Goal: Information Seeking & Learning: Learn about a topic

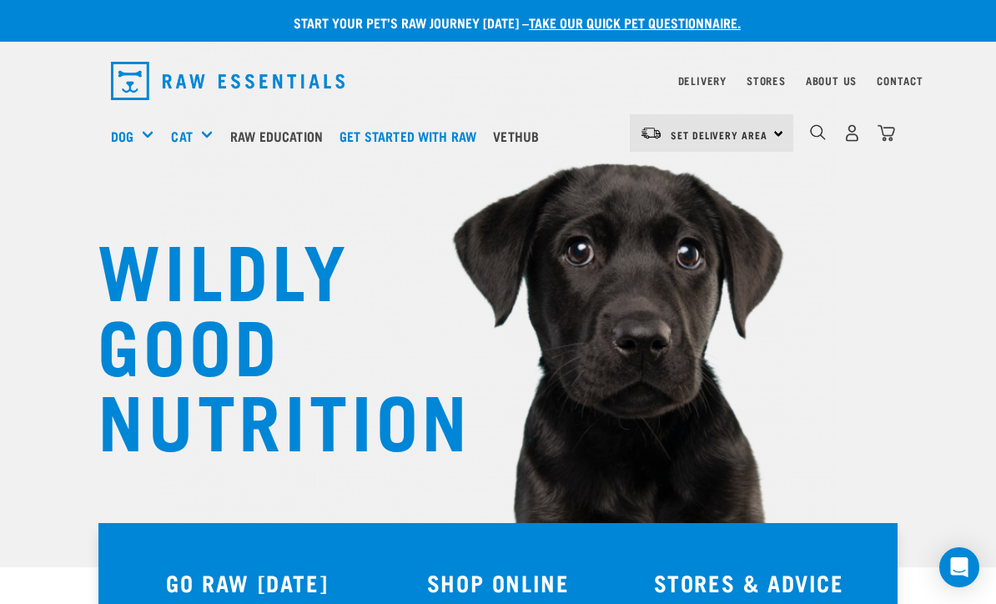
click at [814, 138] on img "dropdown navigation" at bounding box center [818, 132] width 16 height 16
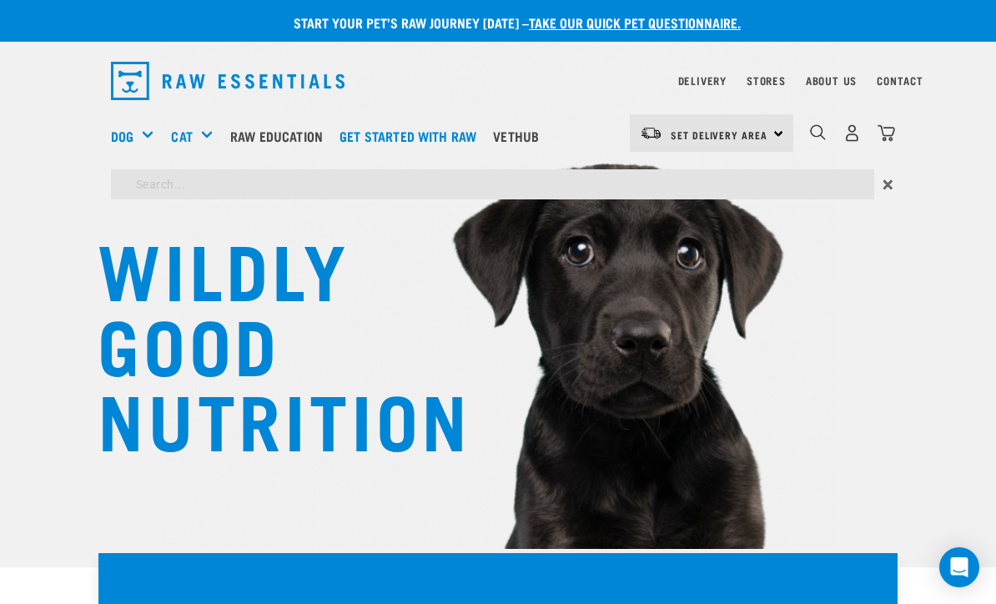
click at [406, 185] on input "search" at bounding box center [493, 184] width 764 height 30
type input "Transition to raw"
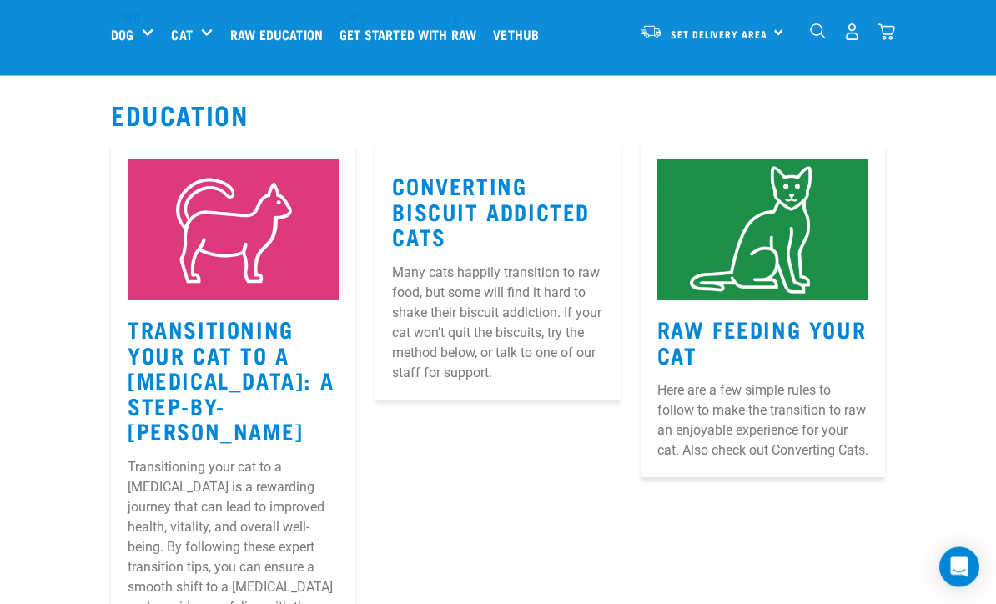
scroll to position [9018, 0]
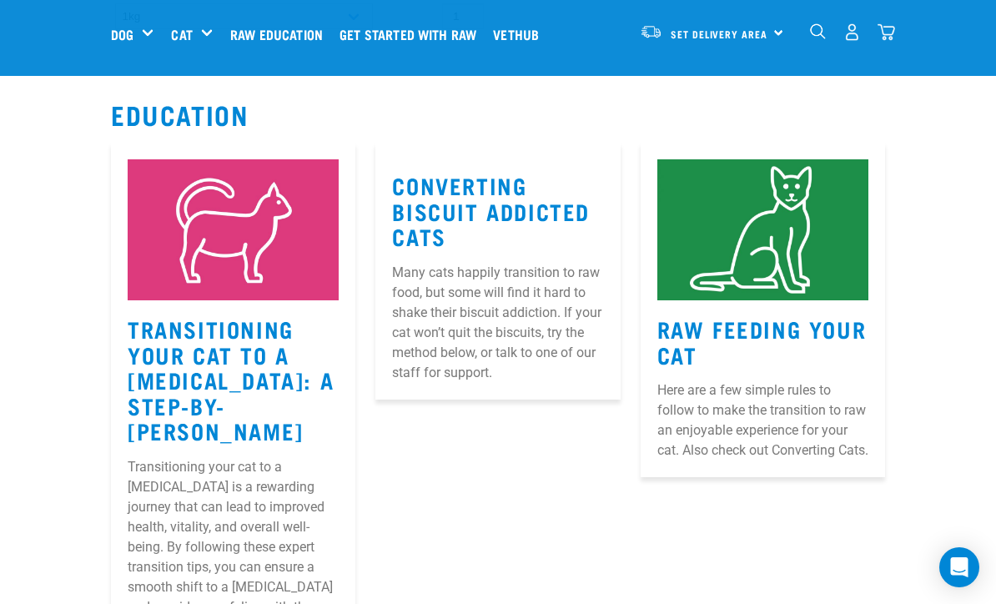
click at [157, 457] on p "Transitioning your cat to a [MEDICAL_DATA] is a rewarding journey that can lead…" at bounding box center [233, 557] width 211 height 200
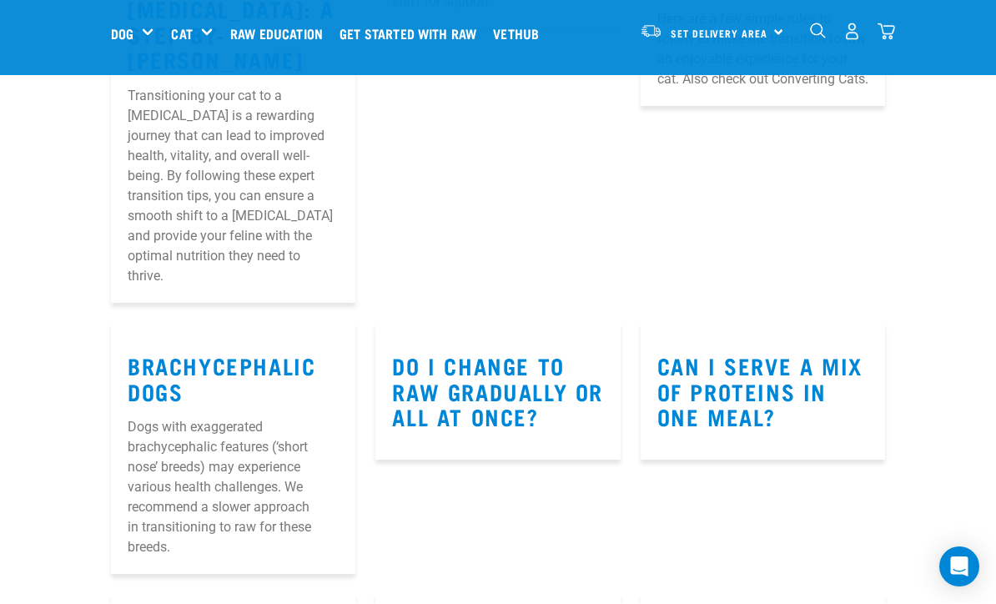
scroll to position [9390, 0]
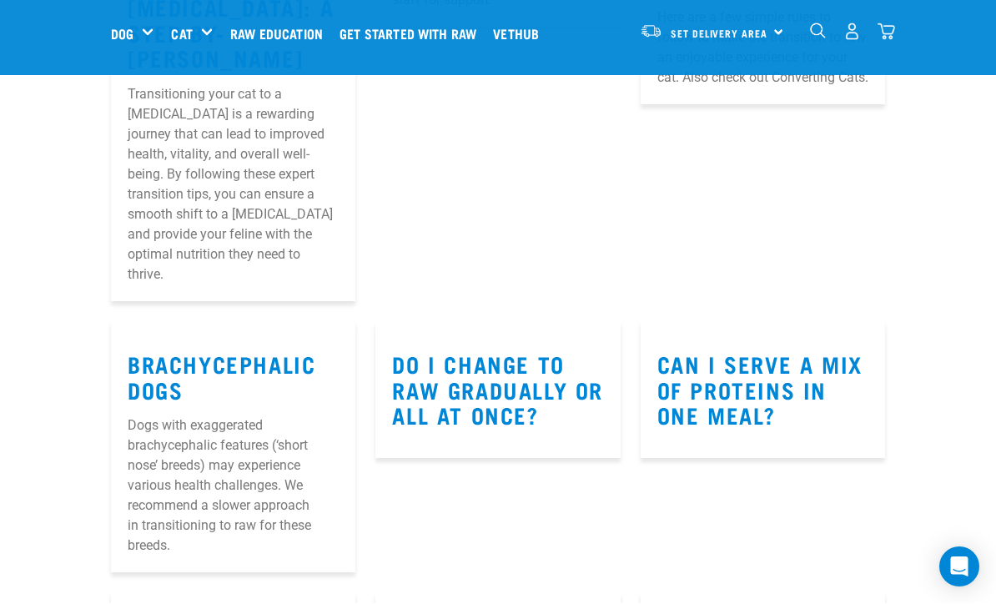
click at [310, 46] on link "Raw Education" at bounding box center [280, 34] width 109 height 67
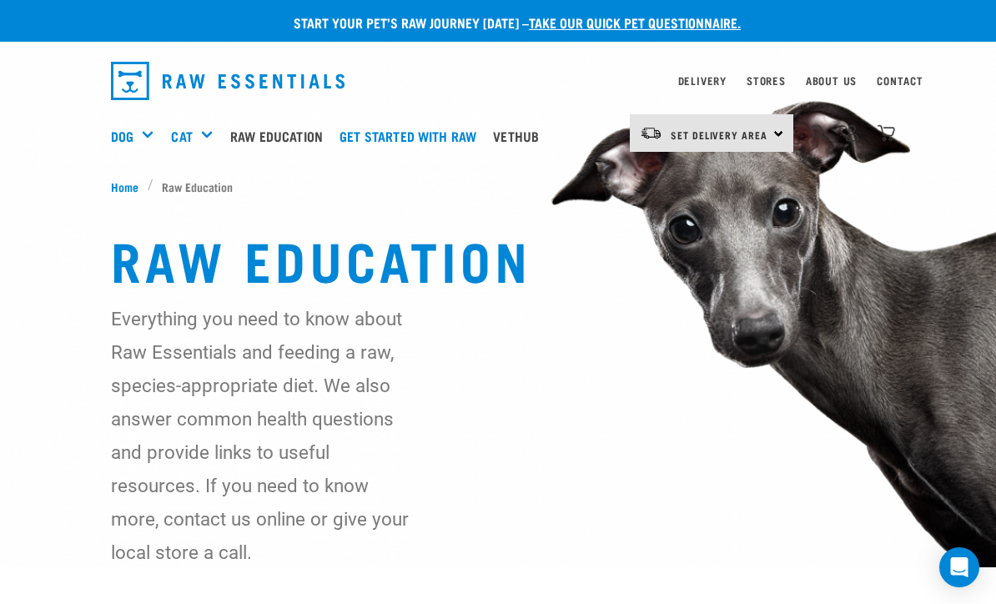
click at [456, 142] on link "Get started with Raw" at bounding box center [412, 136] width 154 height 67
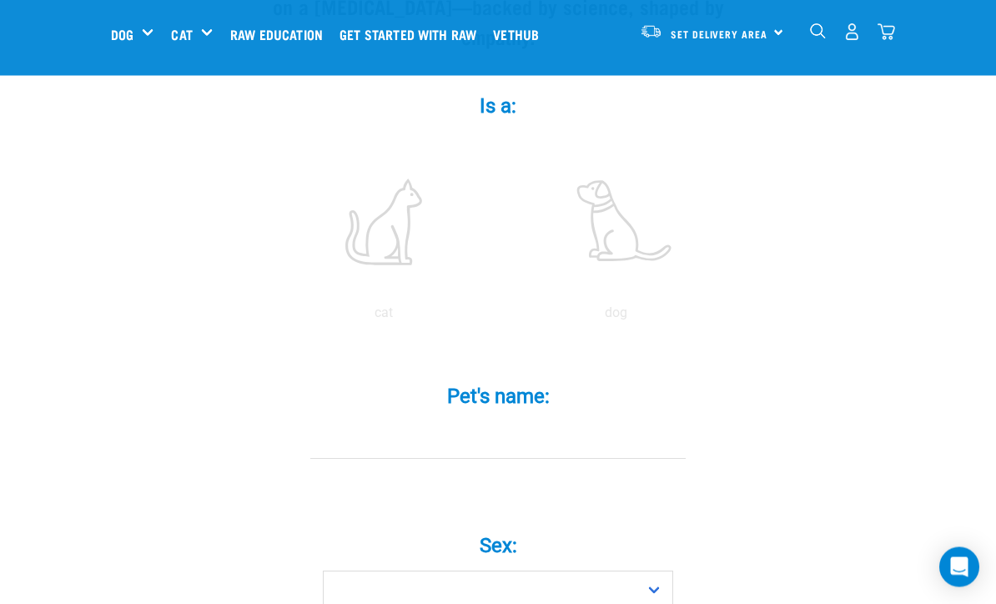
scroll to position [300, 0]
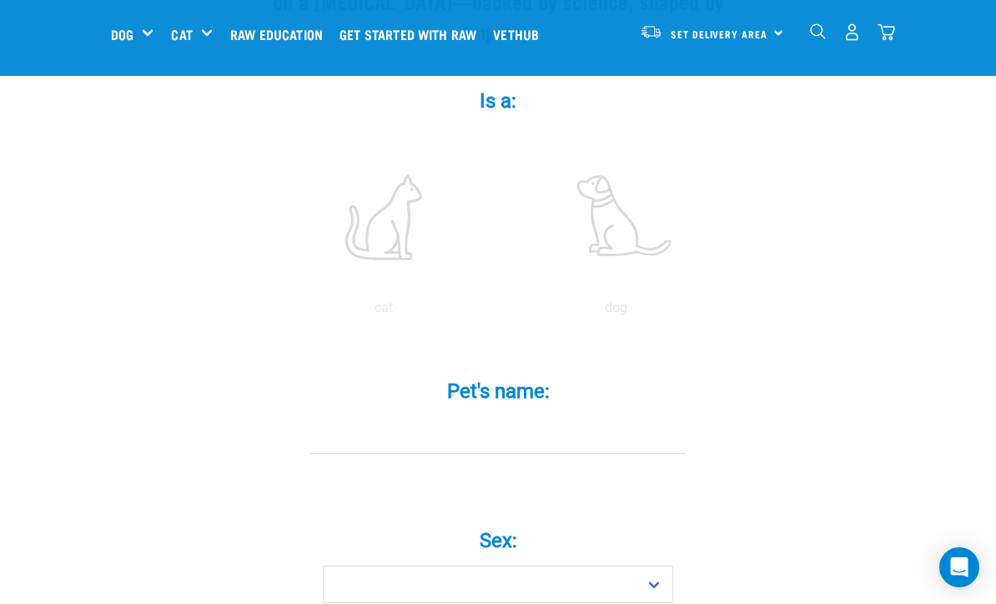
click at [625, 236] on label at bounding box center [615, 217] width 225 height 142
click at [500, 312] on input "radio" at bounding box center [500, 312] width 0 height 0
radio input "true"
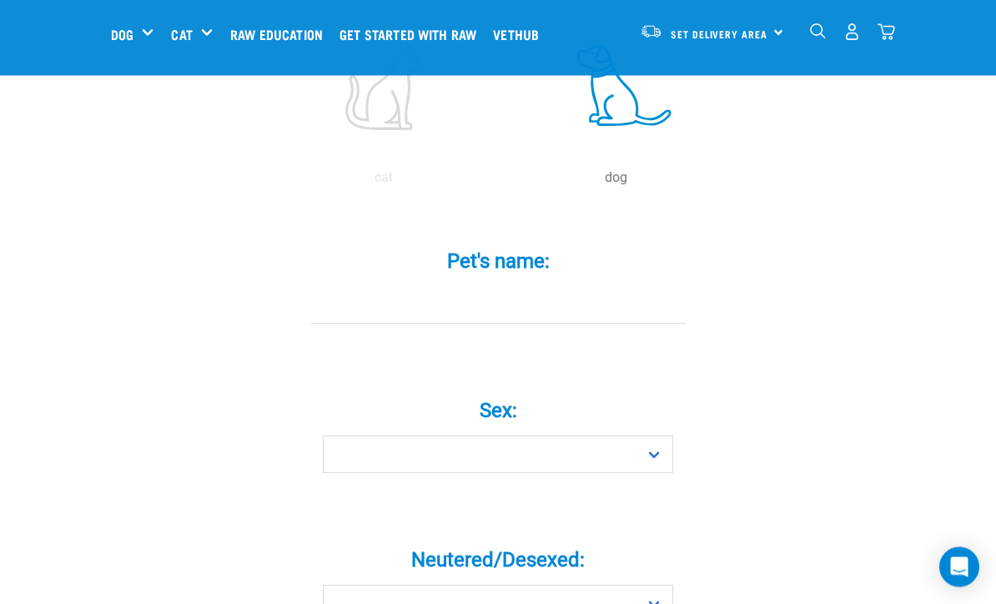
scroll to position [431, 0]
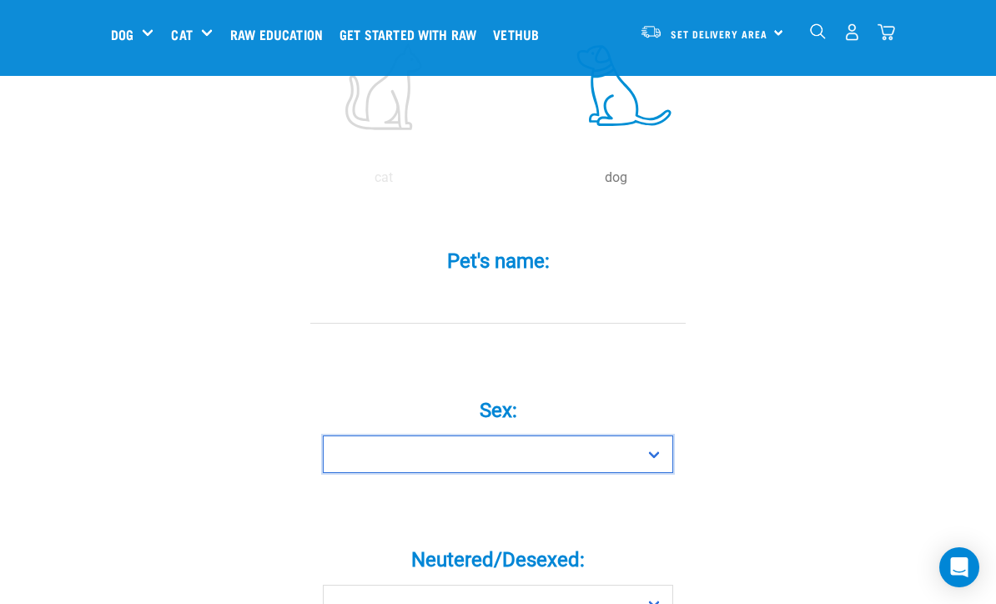
click at [621, 471] on select "Boy Girl" at bounding box center [498, 455] width 350 height 38
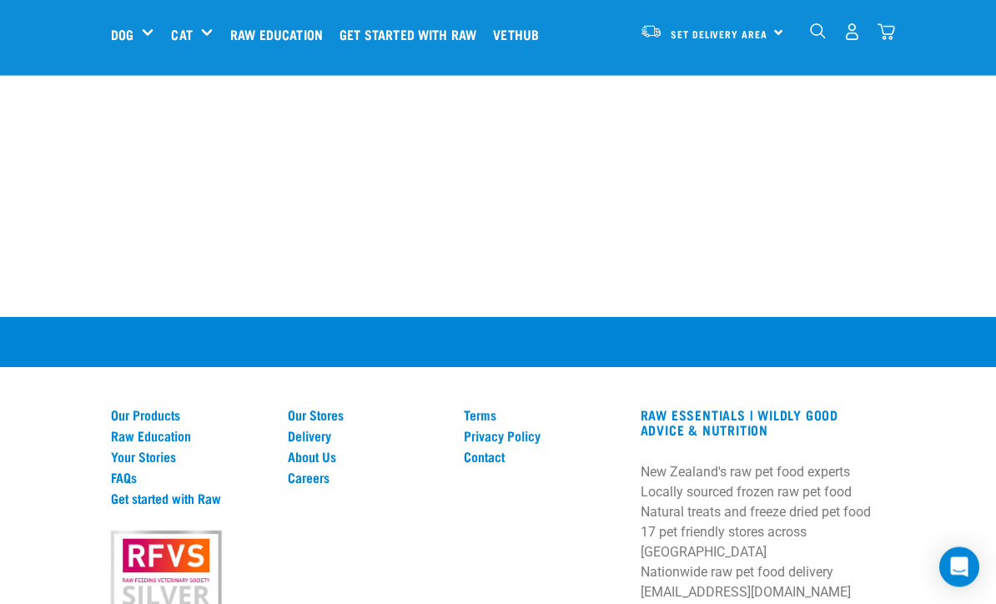
scroll to position [2216, 0]
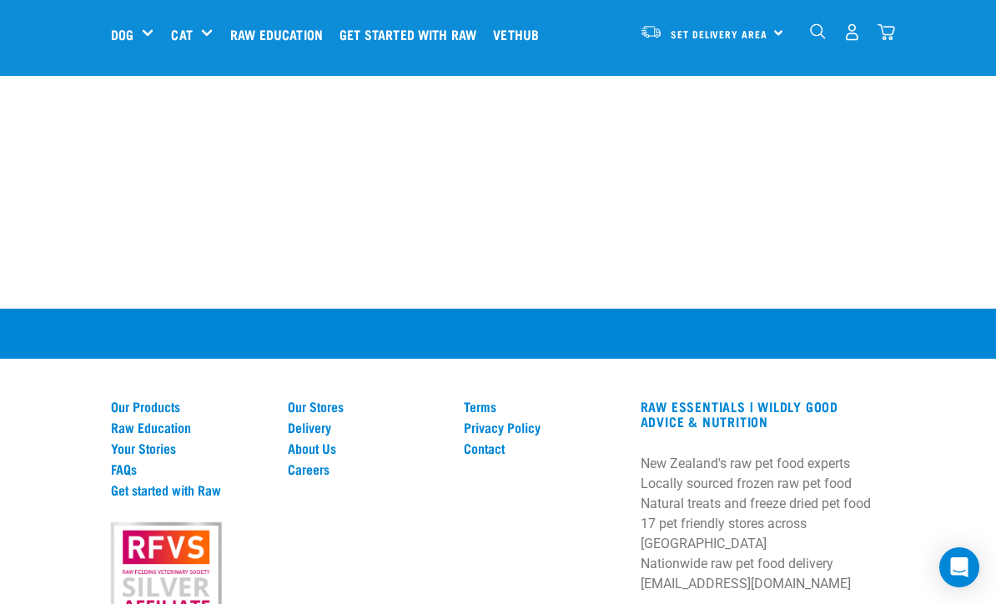
click at [112, 435] on link "Raw Education" at bounding box center [189, 427] width 157 height 15
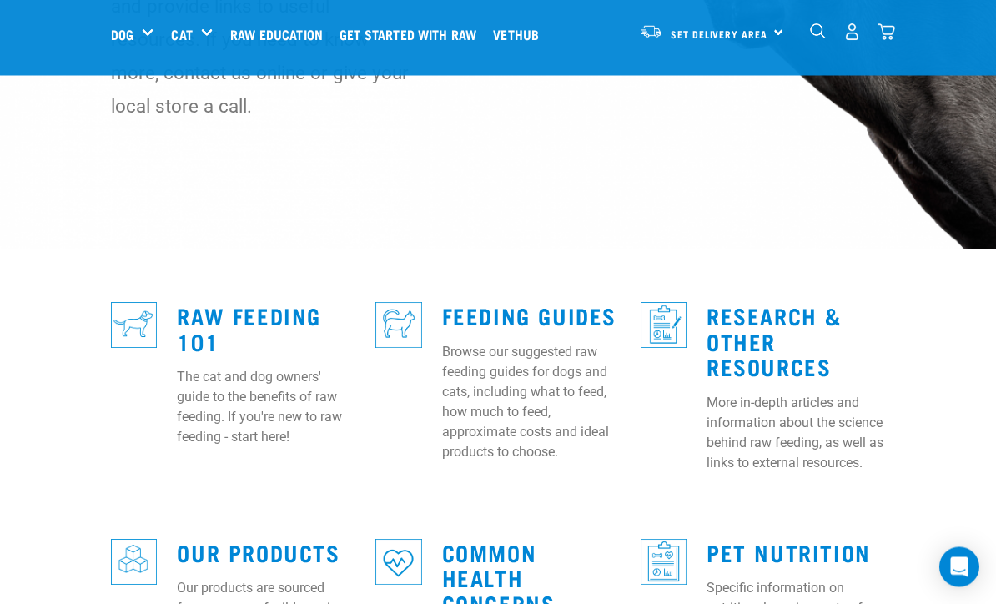
scroll to position [321, 0]
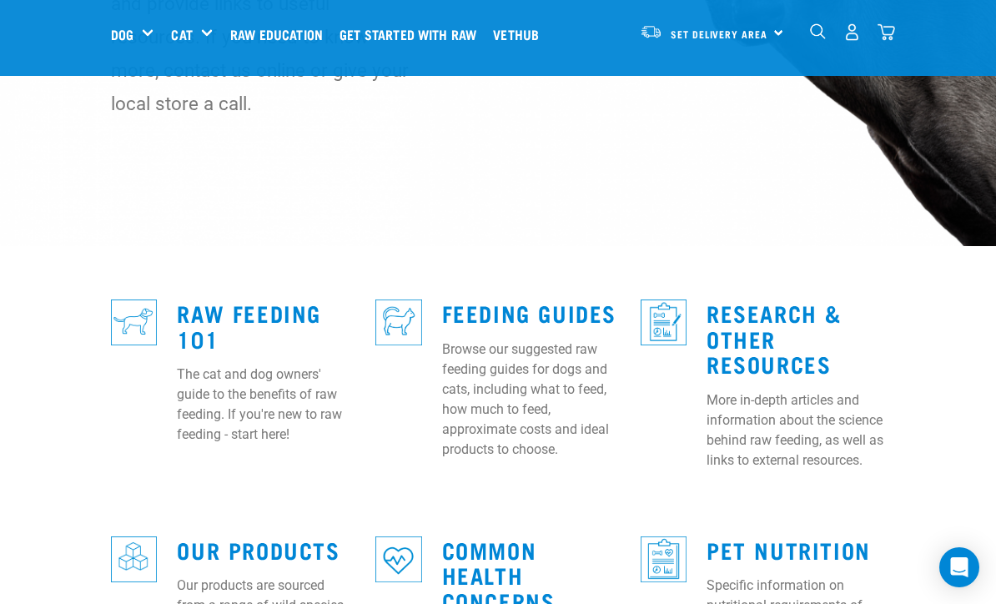
click at [186, 306] on link "Raw Feeding 101" at bounding box center [249, 325] width 144 height 38
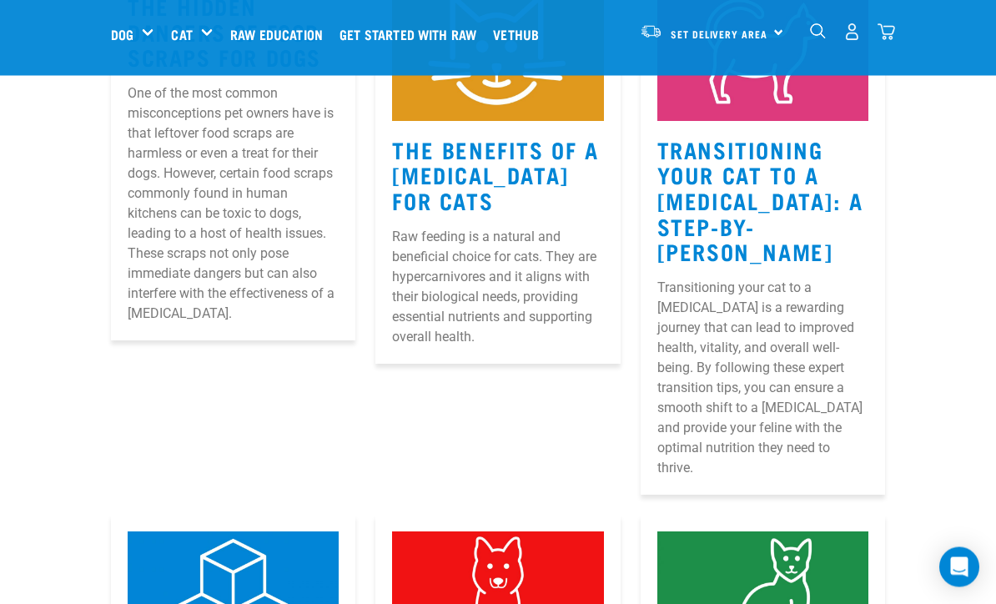
scroll to position [361, 0]
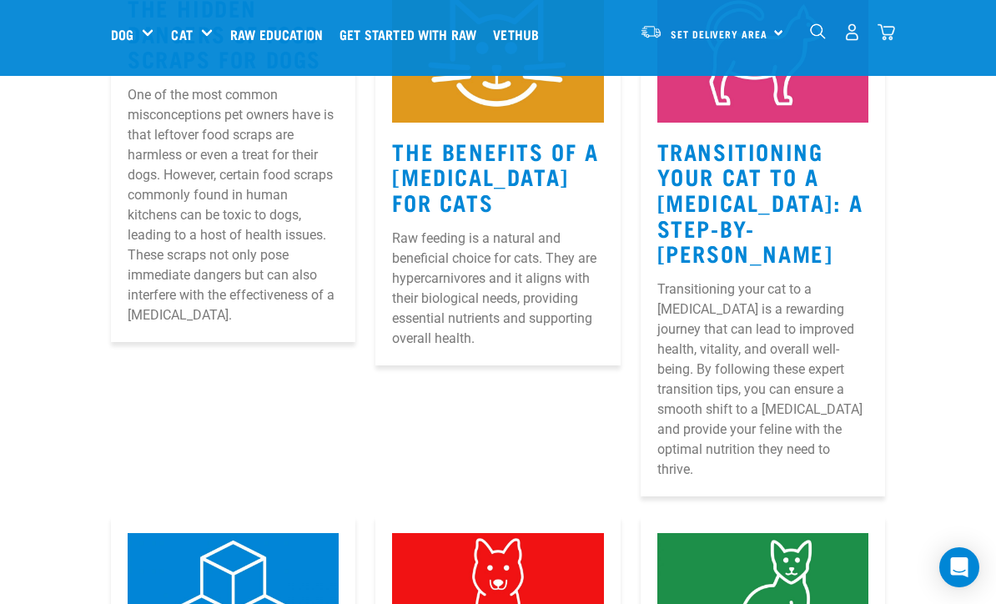
click at [815, 211] on link "Transitioning Your Cat to a [MEDICAL_DATA]: A Step-by-[PERSON_NAME]" at bounding box center [761, 201] width 206 height 114
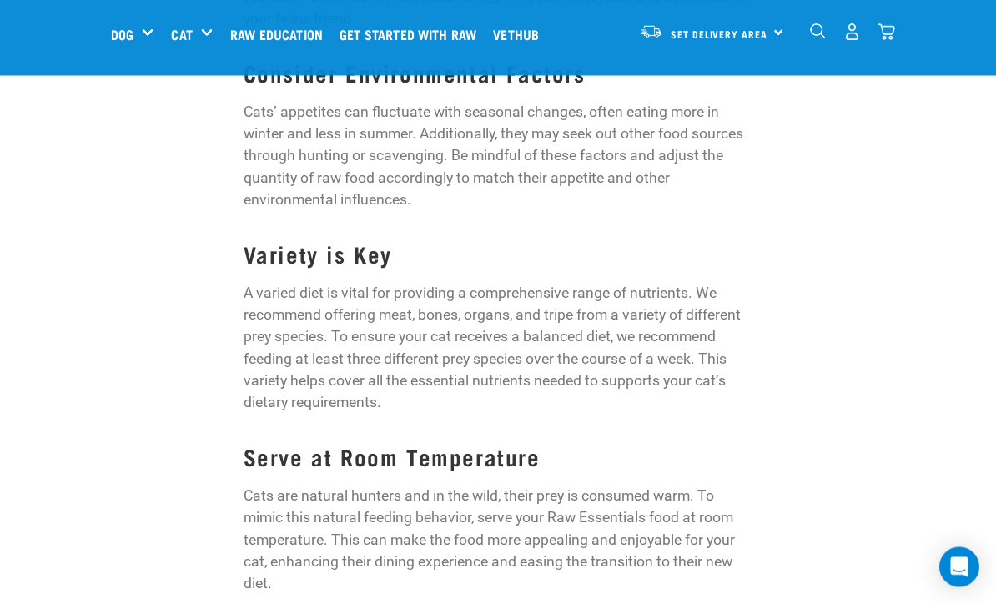
scroll to position [1822, 0]
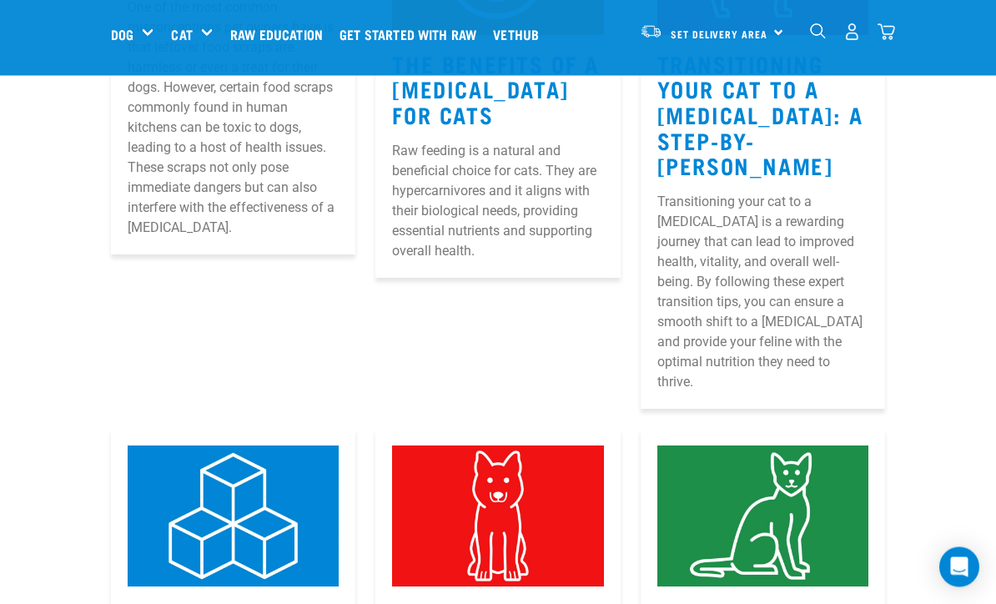
scroll to position [449, 0]
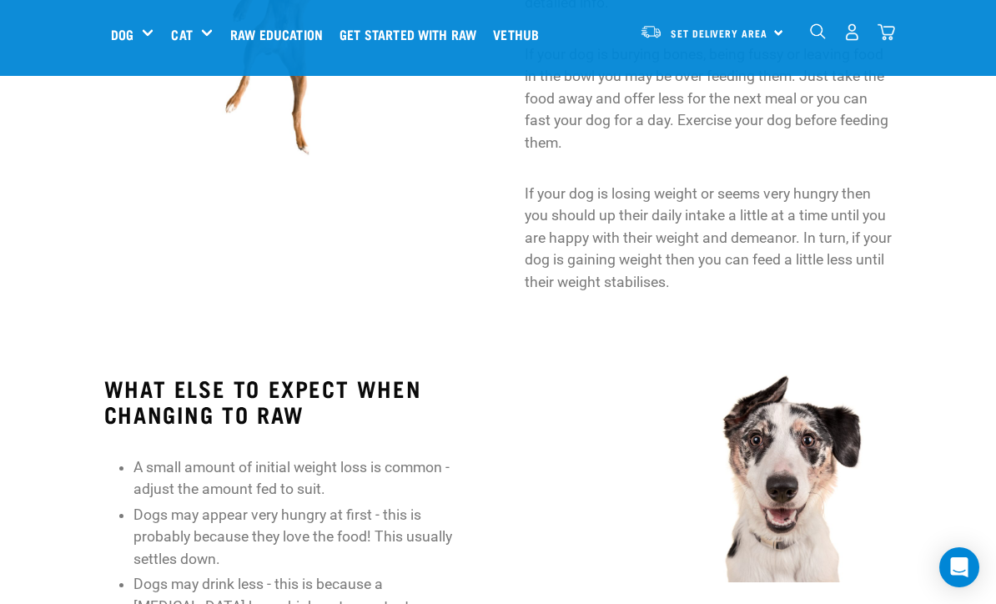
scroll to position [1746, 0]
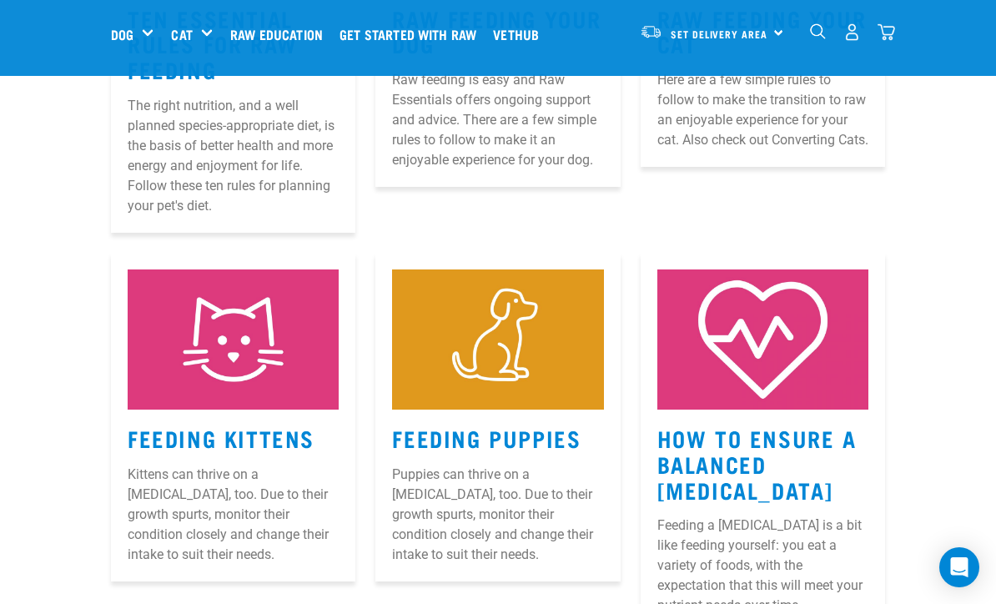
scroll to position [1068, 0]
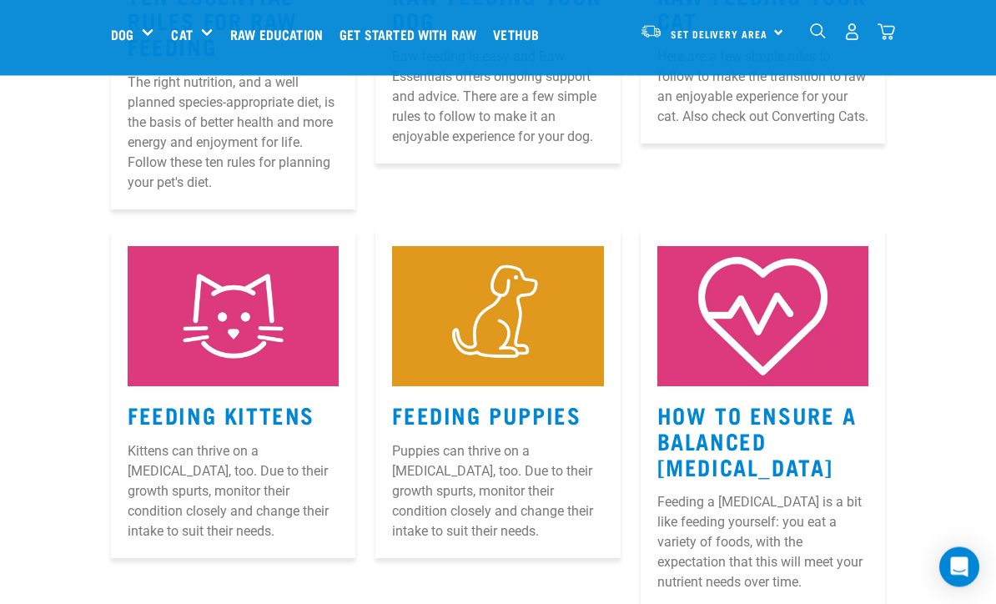
click at [494, 442] on p "Puppies can thrive on a raw diet, too. Due to their growth spurts, monitor thei…" at bounding box center [497, 492] width 211 height 100
click at [466, 409] on link "Feeding Puppies" at bounding box center [486, 415] width 189 height 13
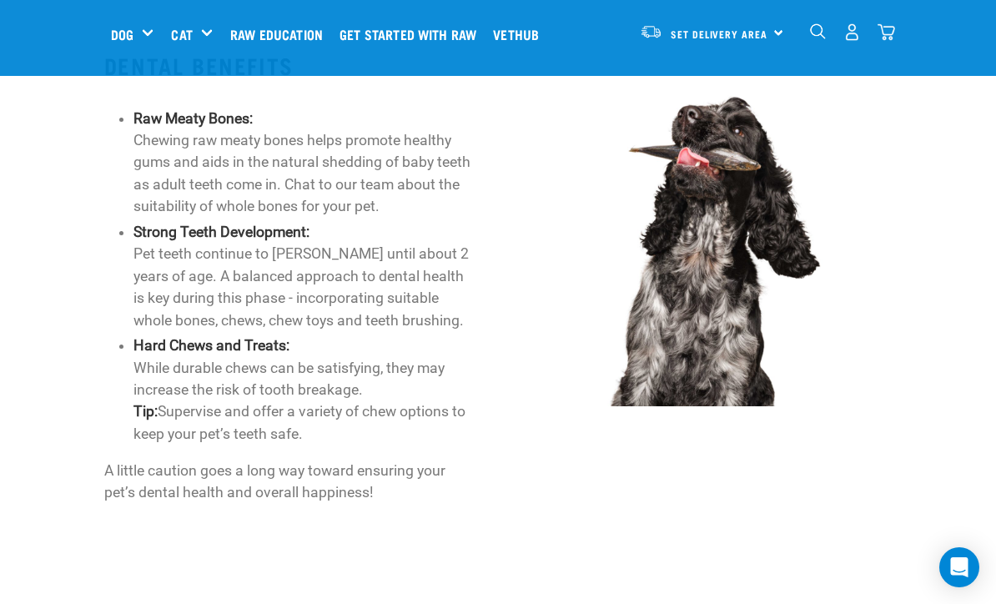
scroll to position [2648, 0]
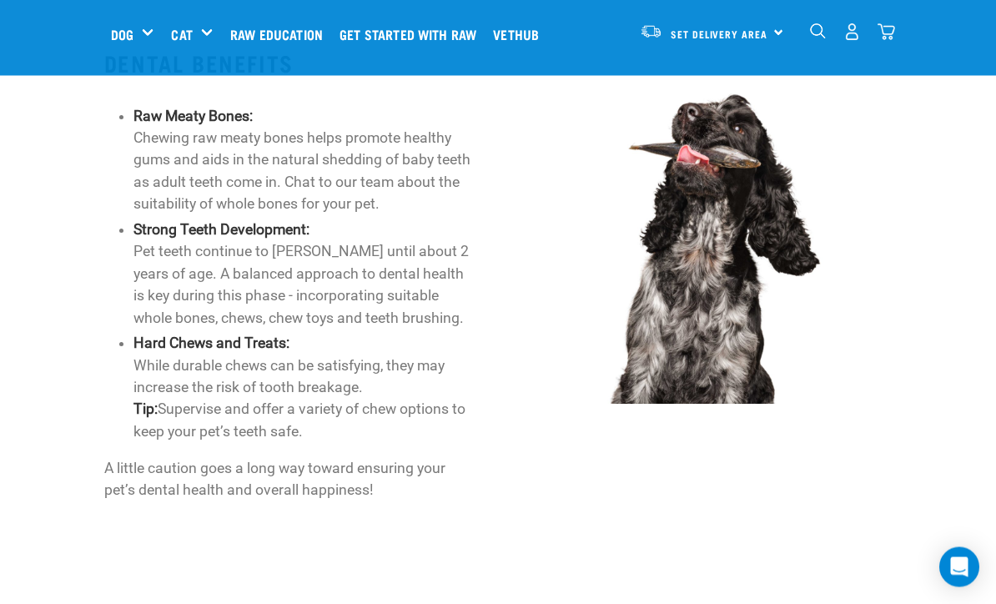
click at [75, 528] on div "DENTAL BENEFITS Raw Meaty Bones: Chewing raw meaty bones helps promote healthy …" at bounding box center [498, 311] width 1010 height 566
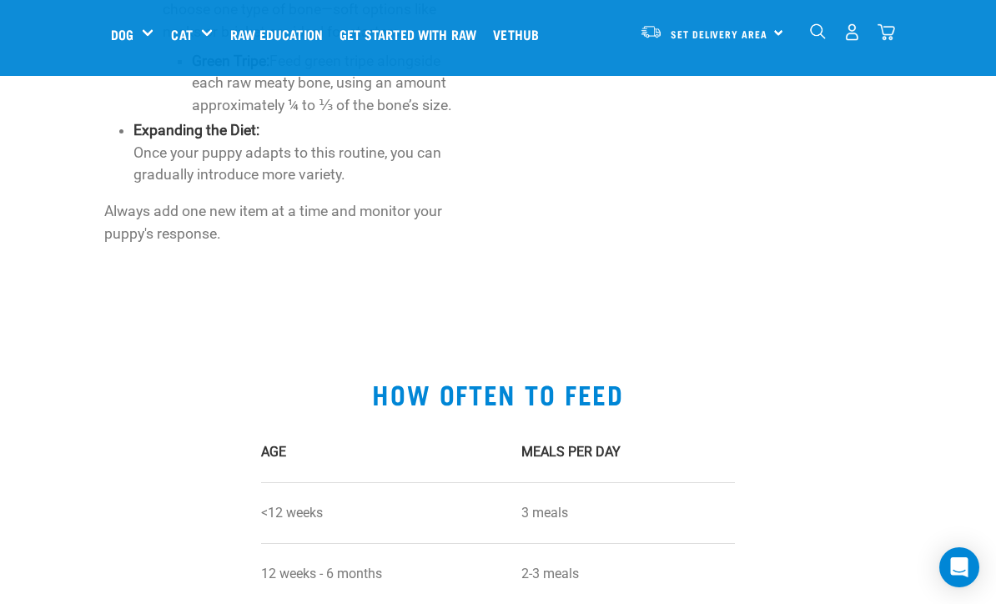
scroll to position [1281, 0]
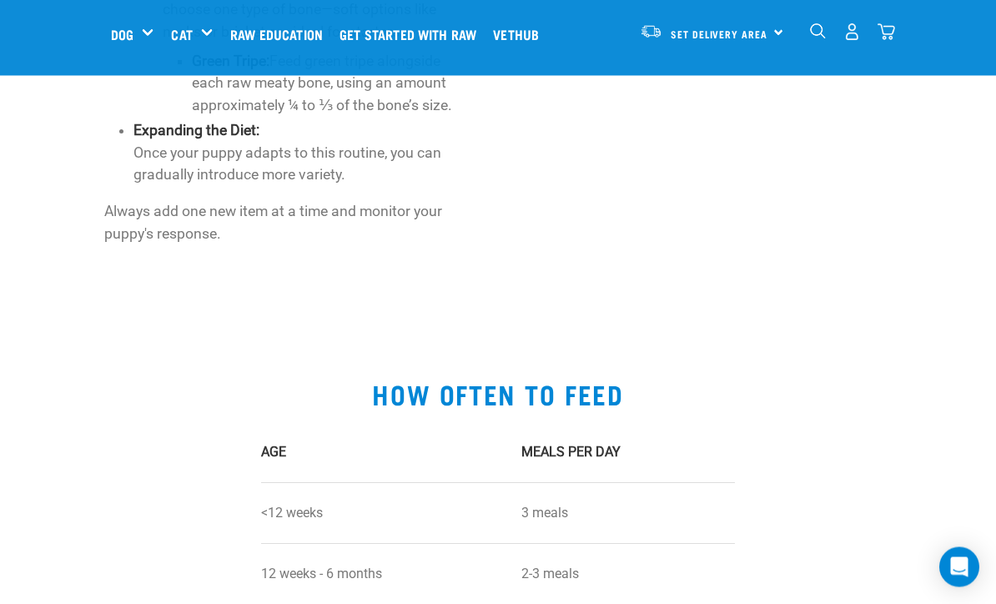
click at [0, 0] on h5 "Get Started Packs" at bounding box center [0, 0] width 0 height 0
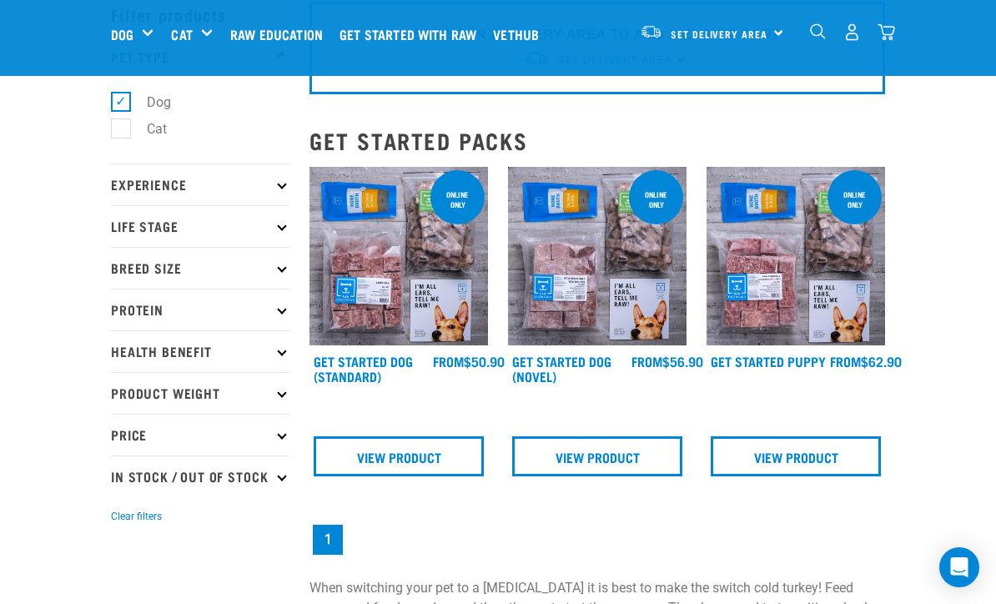
scroll to position [83, 0]
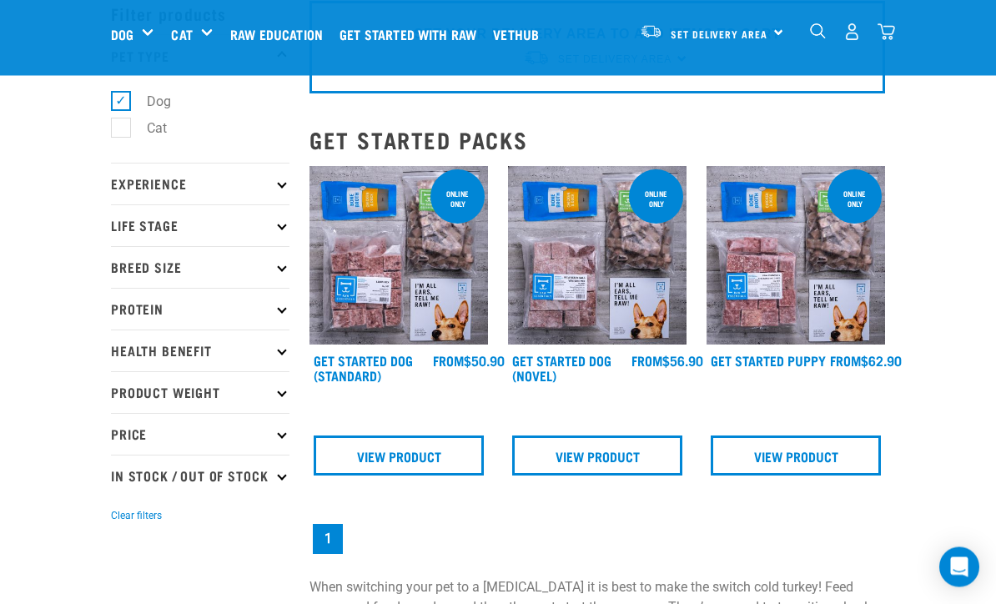
click at [784, 441] on link "View Product" at bounding box center [796, 456] width 170 height 40
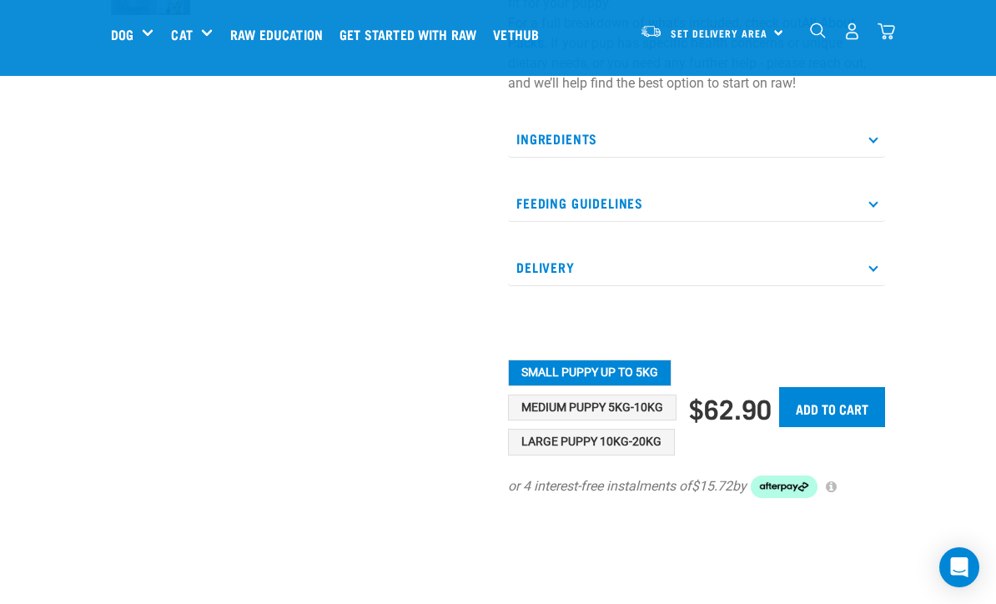
scroll to position [581, 0]
click at [557, 441] on button "Large Puppy 10kg-20kg" at bounding box center [591, 441] width 167 height 27
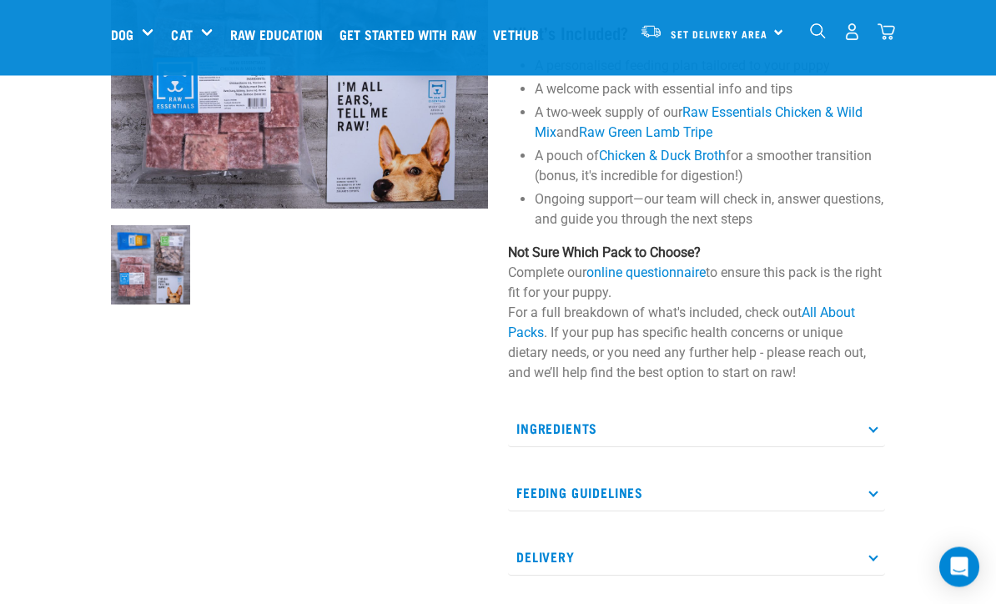
click at [522, 422] on p "Ingredients" at bounding box center [696, 430] width 377 height 38
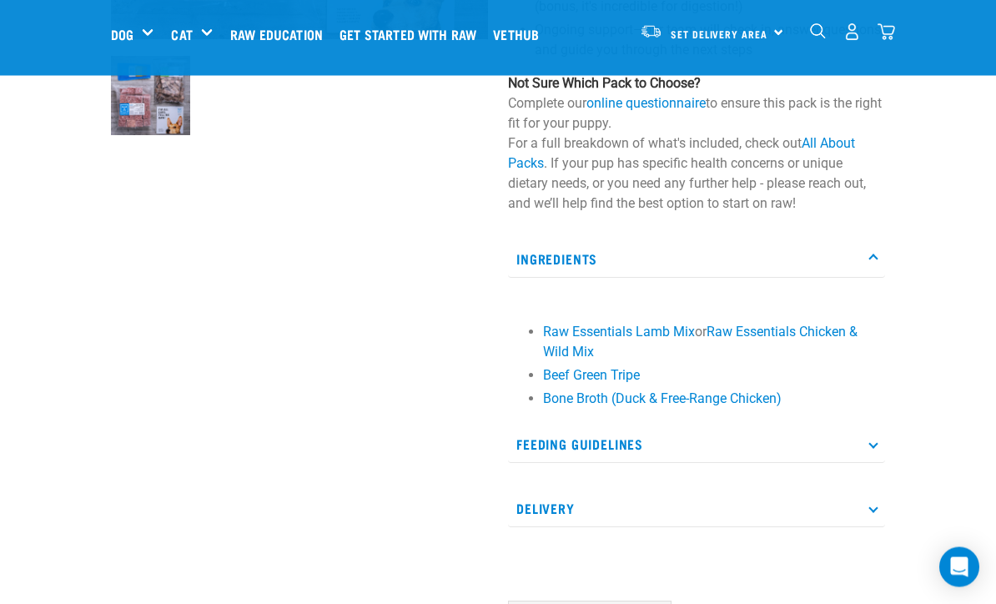
scroll to position [460, 0]
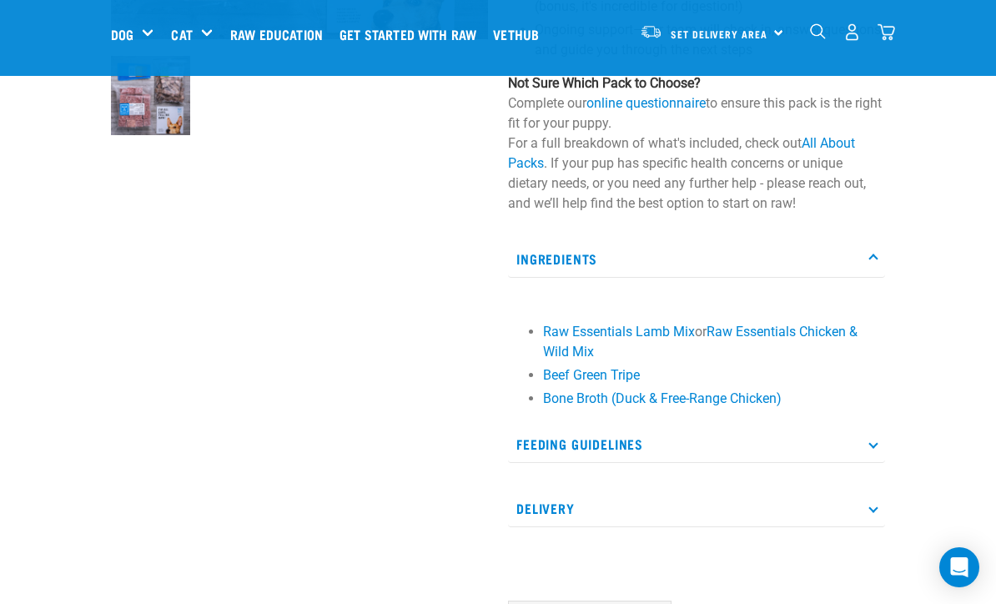
click at [525, 443] on p "Feeding Guidelines" at bounding box center [696, 445] width 377 height 38
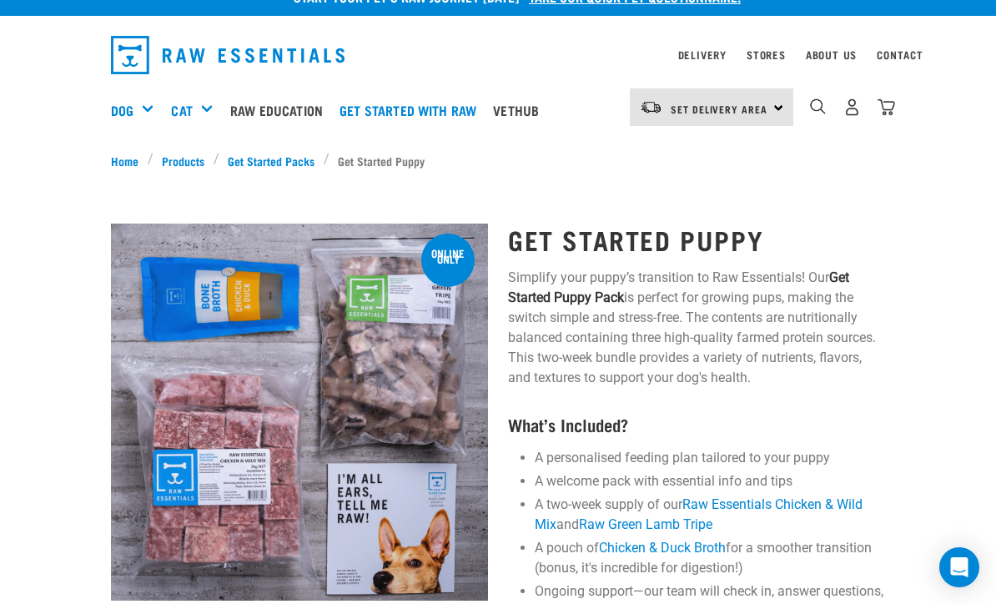
scroll to position [0, 0]
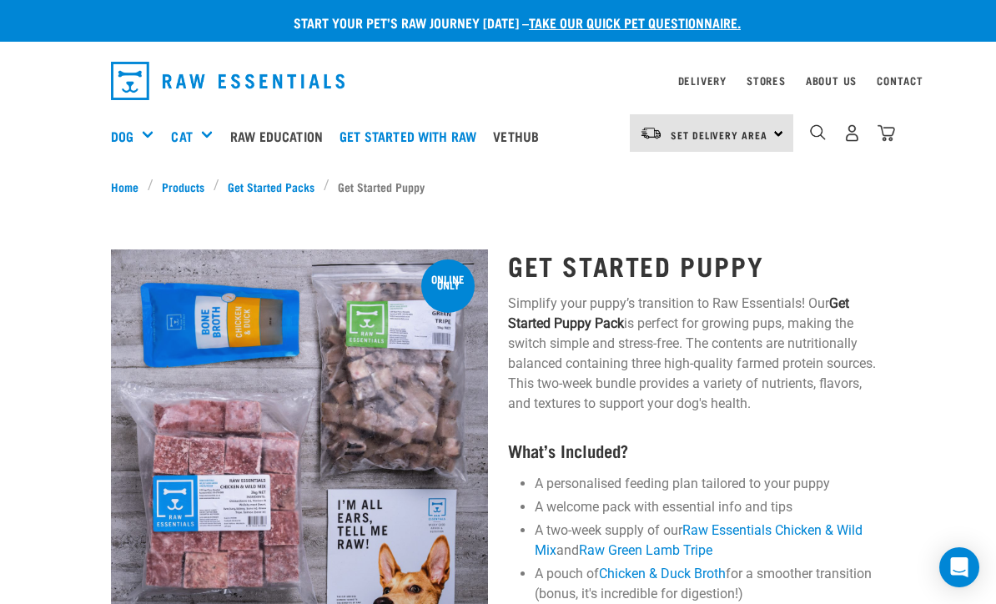
click at [295, 184] on link "Get Started Packs" at bounding box center [271, 187] width 104 height 18
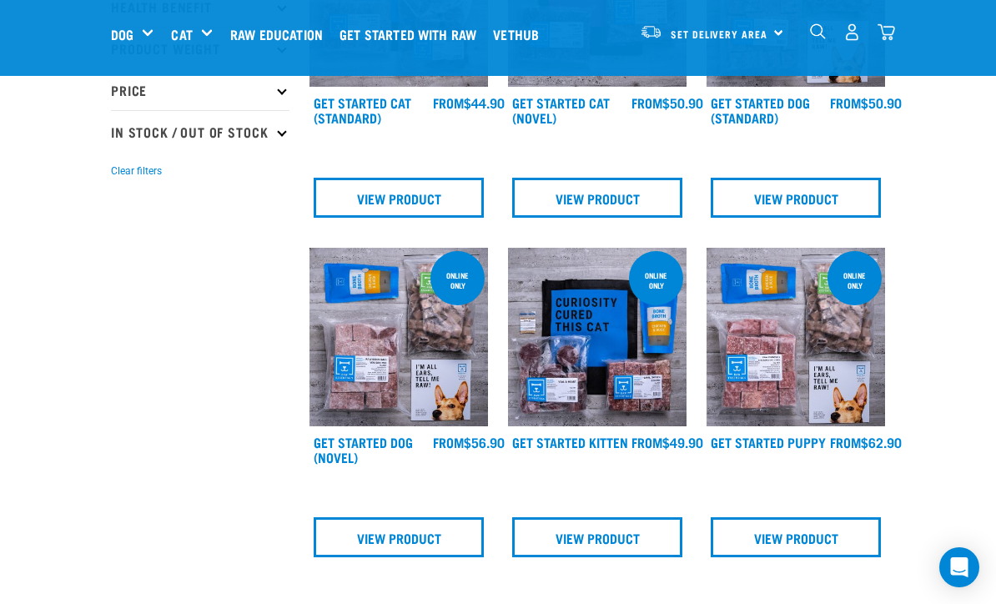
scroll to position [332, 0]
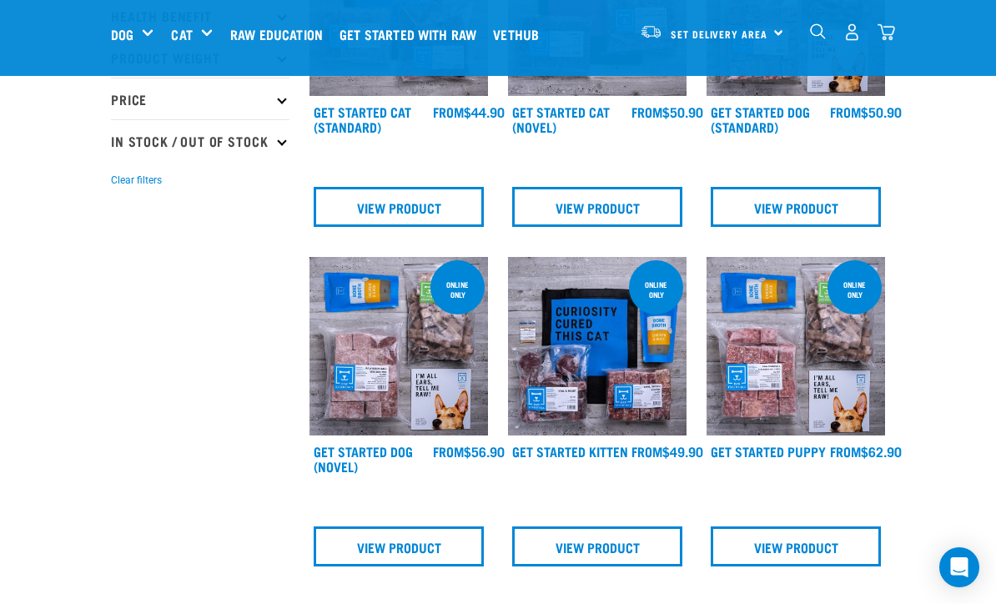
click at [810, 112] on link "Get Started Dog (Standard)" at bounding box center [760, 119] width 99 height 23
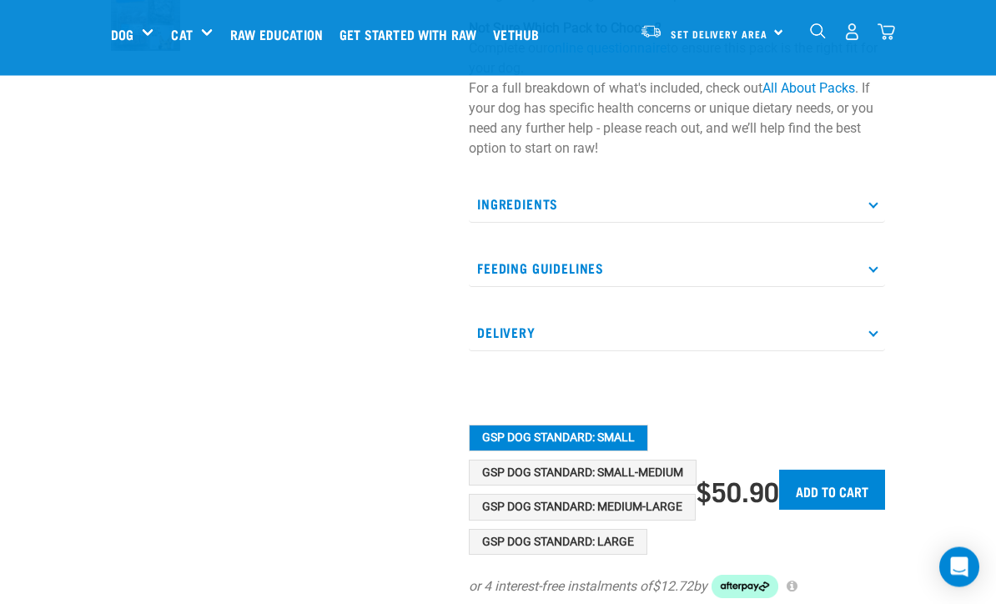
scroll to position [498, 0]
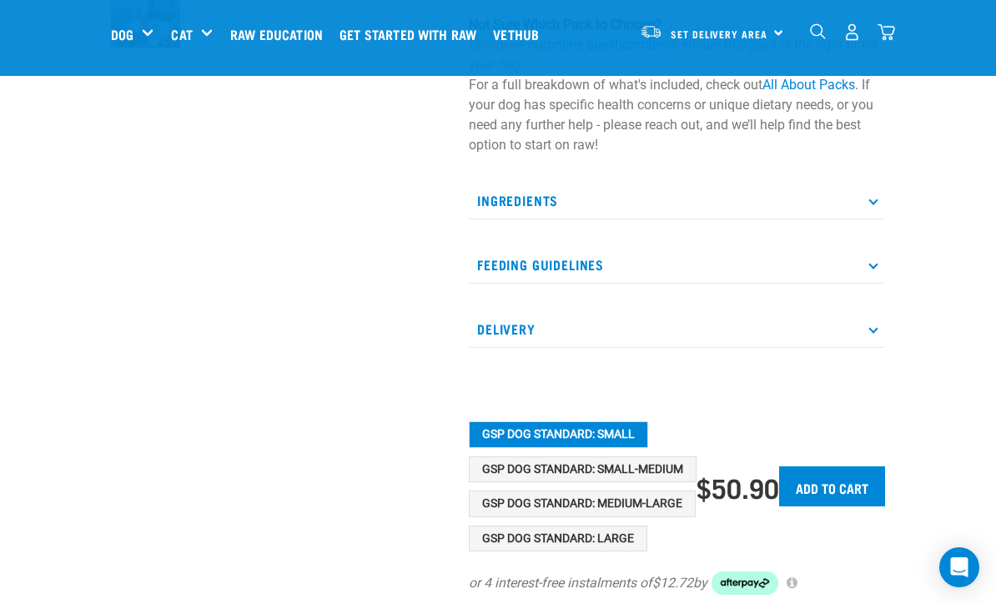
click at [653, 500] on button "GSP Dog Standard: Medium-Large" at bounding box center [582, 504] width 227 height 27
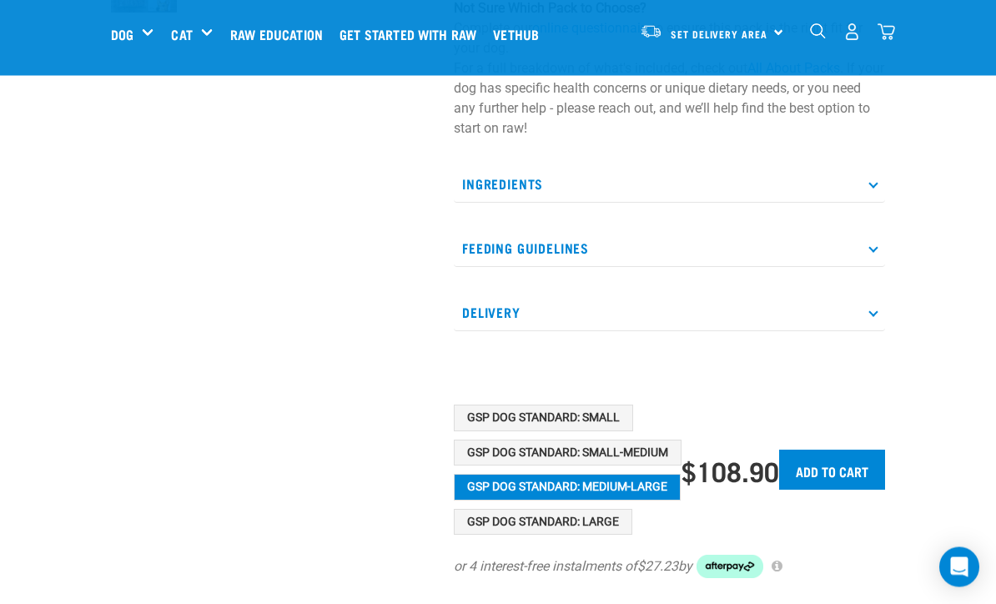
scroll to position [515, 0]
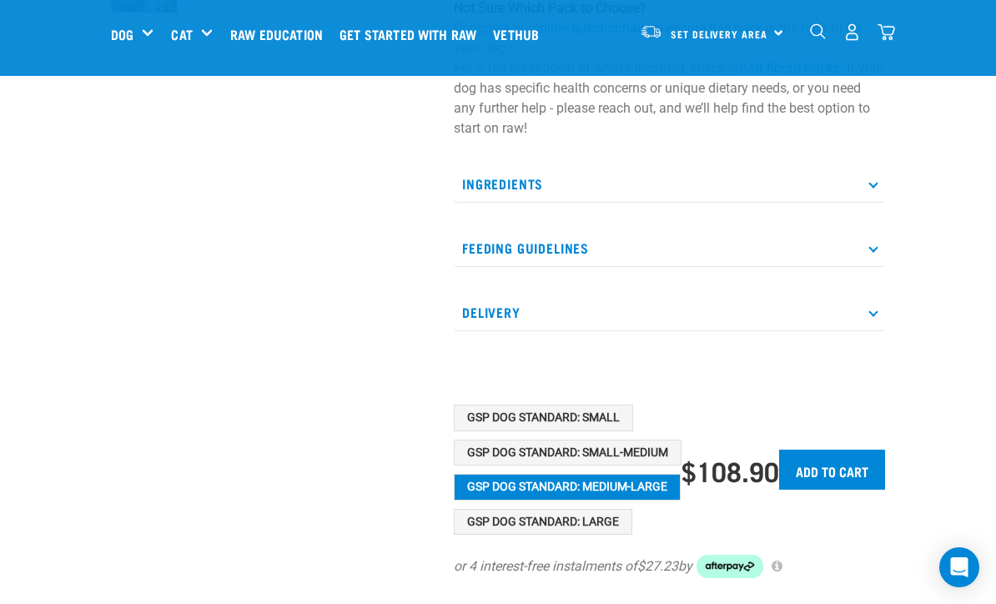
click at [574, 527] on button "GSP Dog Standard: Large" at bounding box center [543, 522] width 179 height 27
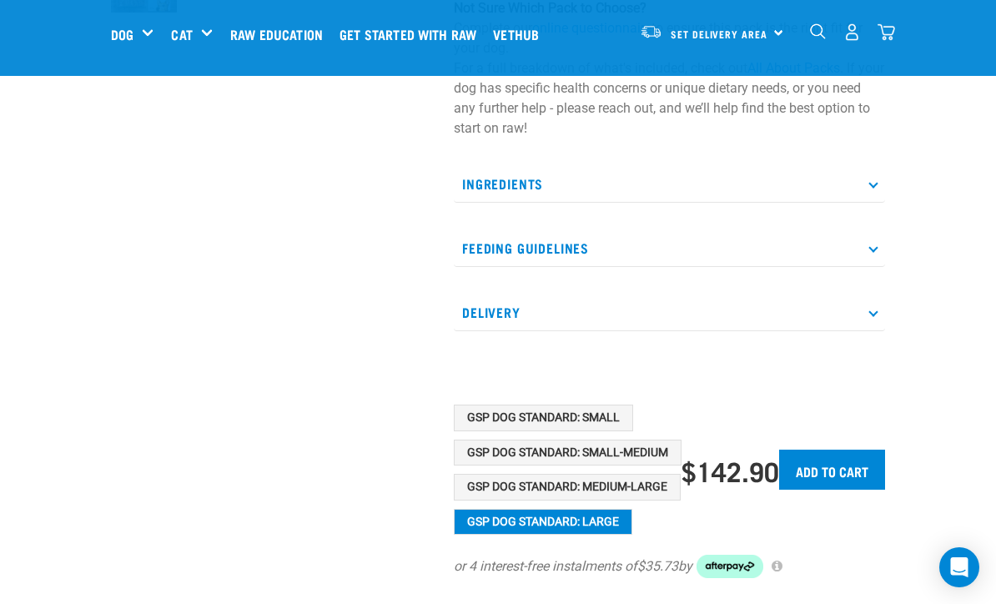
click at [648, 492] on button "GSP Dog Standard: Medium-Large" at bounding box center [567, 487] width 227 height 27
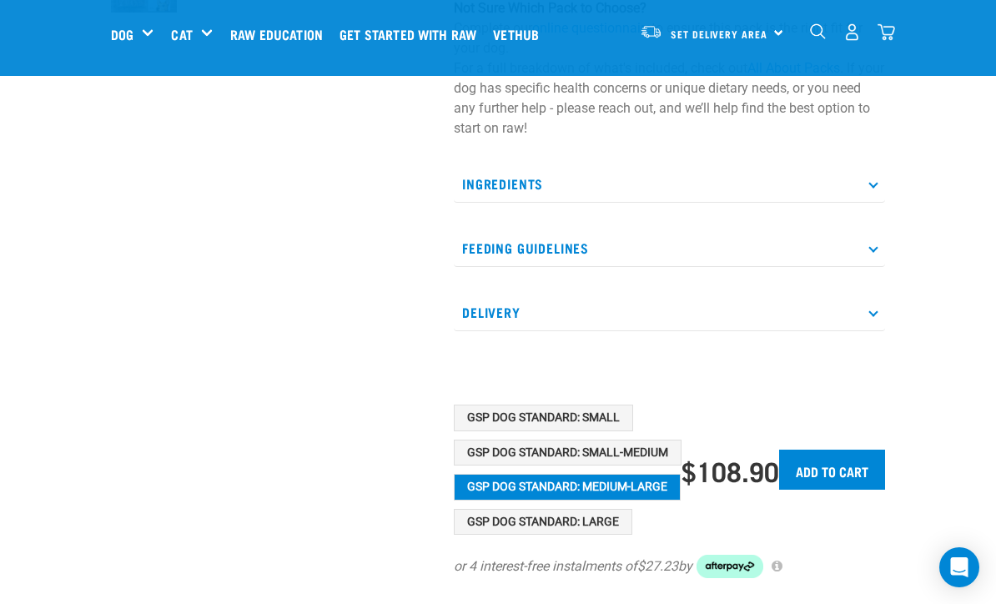
click at [583, 534] on button "GSP Dog Standard: Large" at bounding box center [543, 522] width 179 height 27
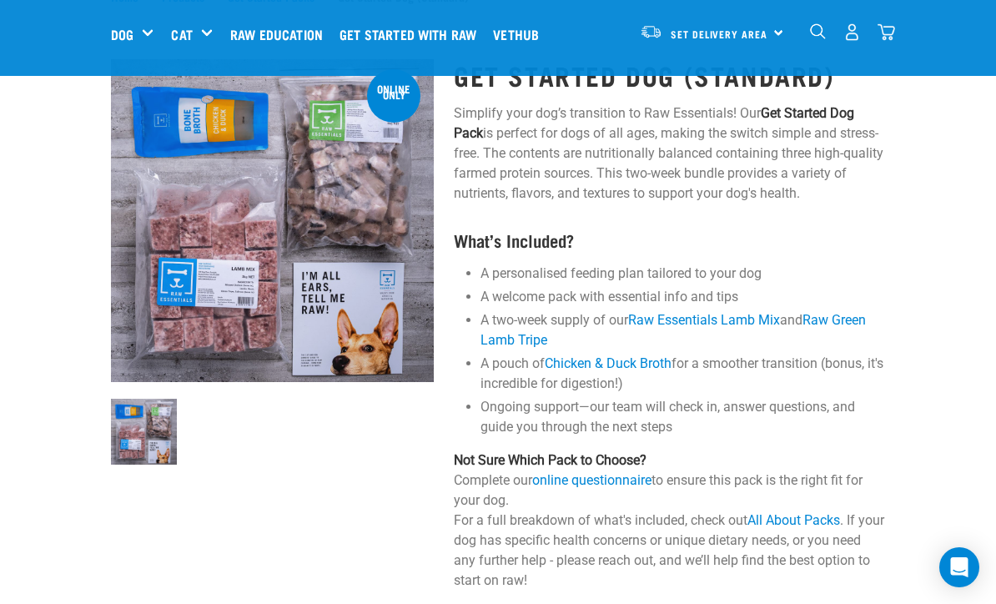
scroll to position [0, 0]
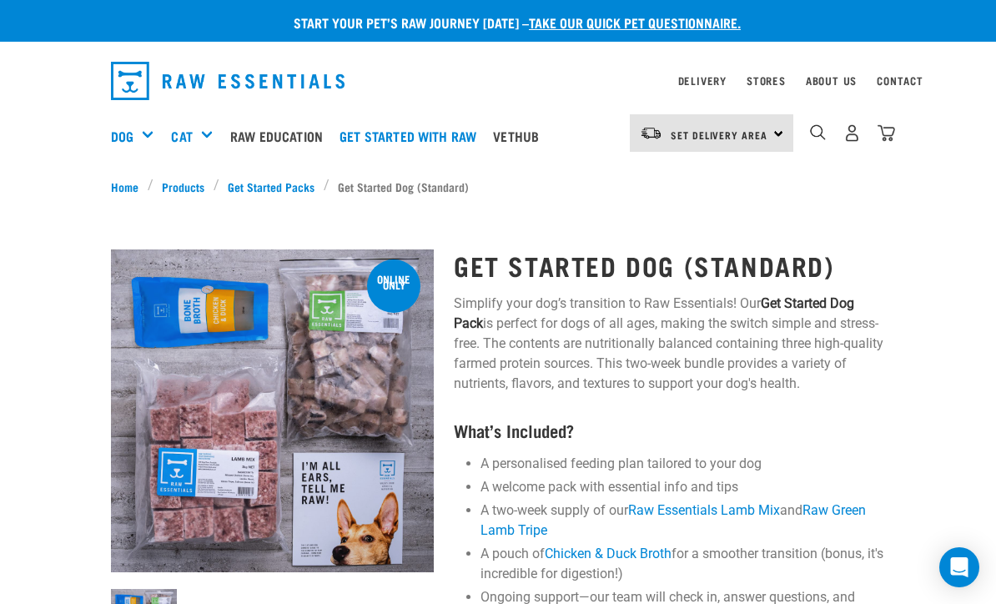
click at [302, 145] on link "Raw Education" at bounding box center [280, 136] width 109 height 67
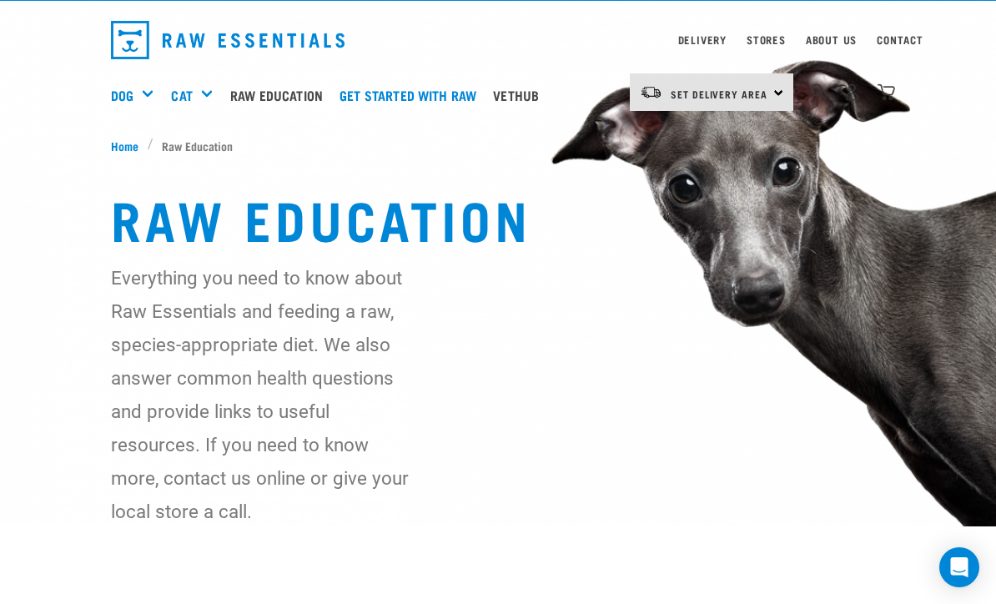
scroll to position [48, 0]
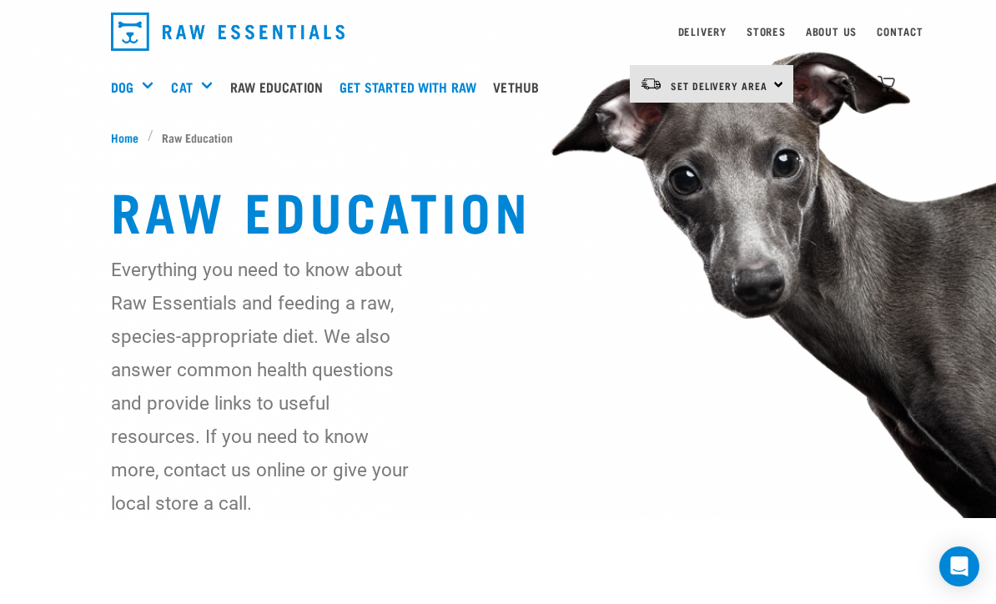
click at [0, 0] on link "Personalised Feeding Plans" at bounding box center [0, 0] width 0 height 0
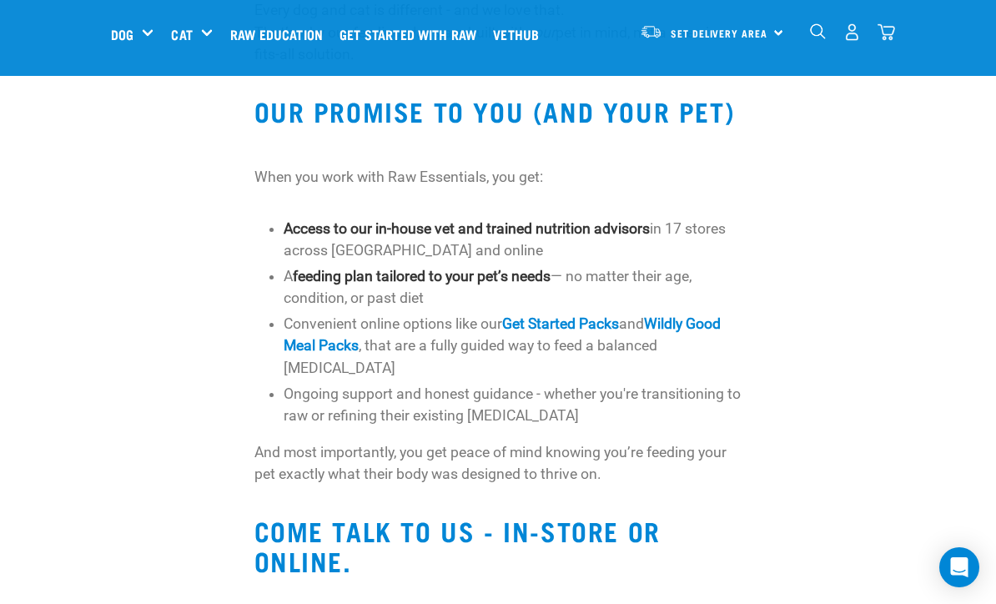
scroll to position [1351, 0]
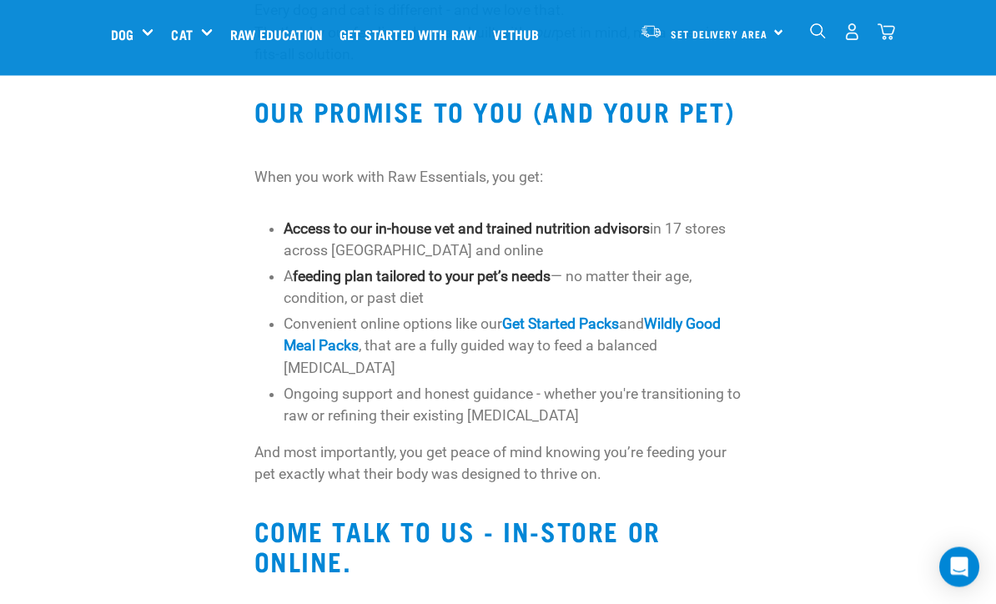
click at [0, 0] on div "Feeding Guides" at bounding box center [0, 0] width 0 height 0
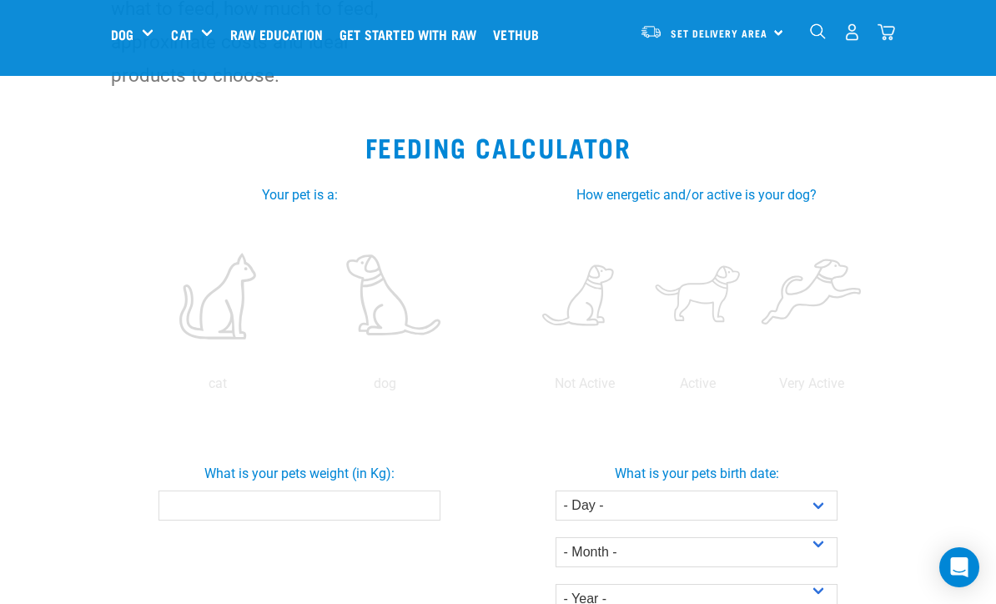
scroll to position [254, 0]
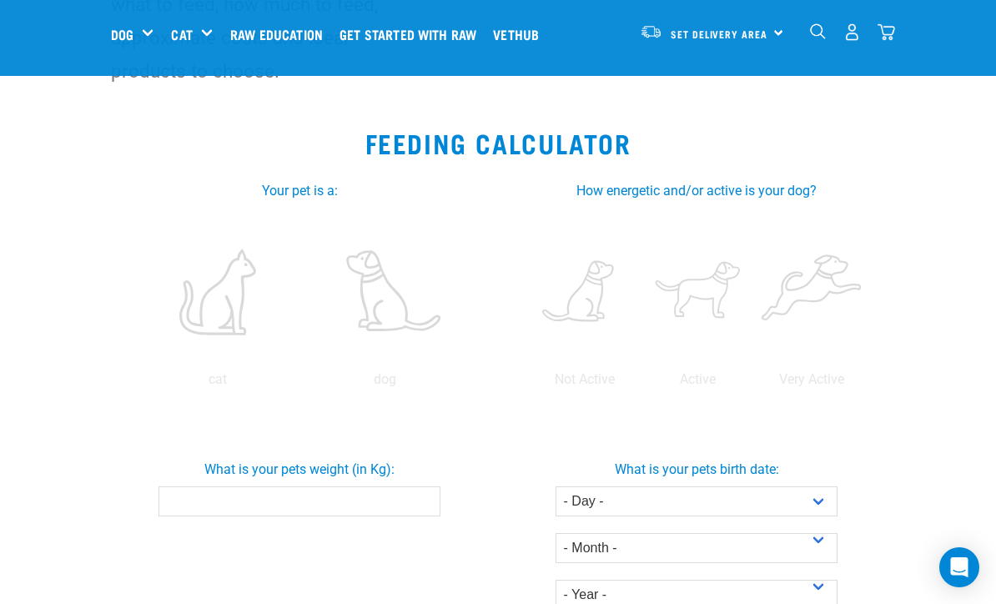
click at [305, 363] on label at bounding box center [385, 292] width 161 height 142
click at [301, 384] on input "radio" at bounding box center [301, 384] width 0 height 0
radio input "true"
click at [759, 363] on label at bounding box center [812, 292] width 107 height 142
click at [755, 384] on input "radio" at bounding box center [755, 384] width 0 height 0
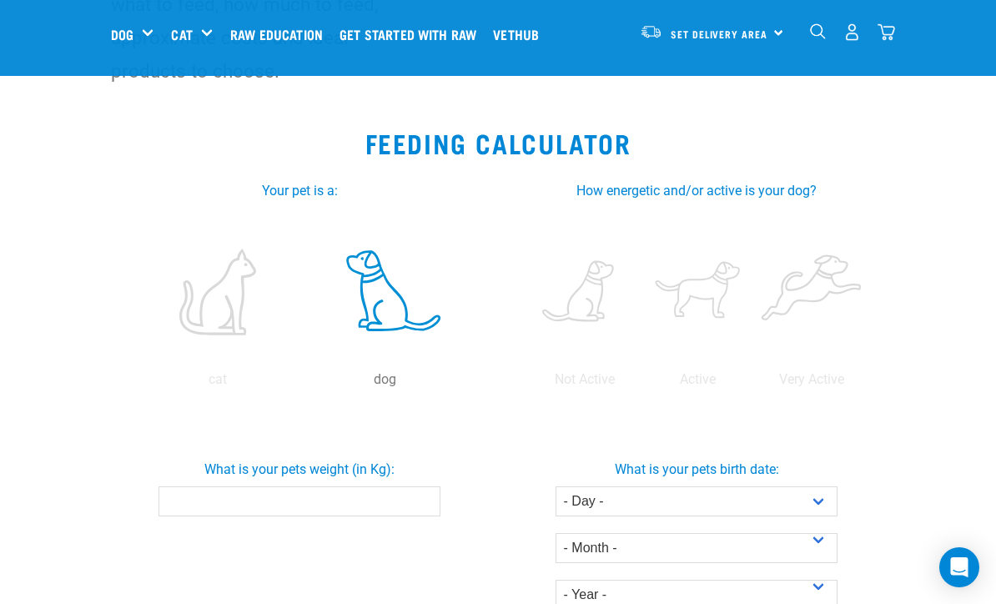
radio input "true"
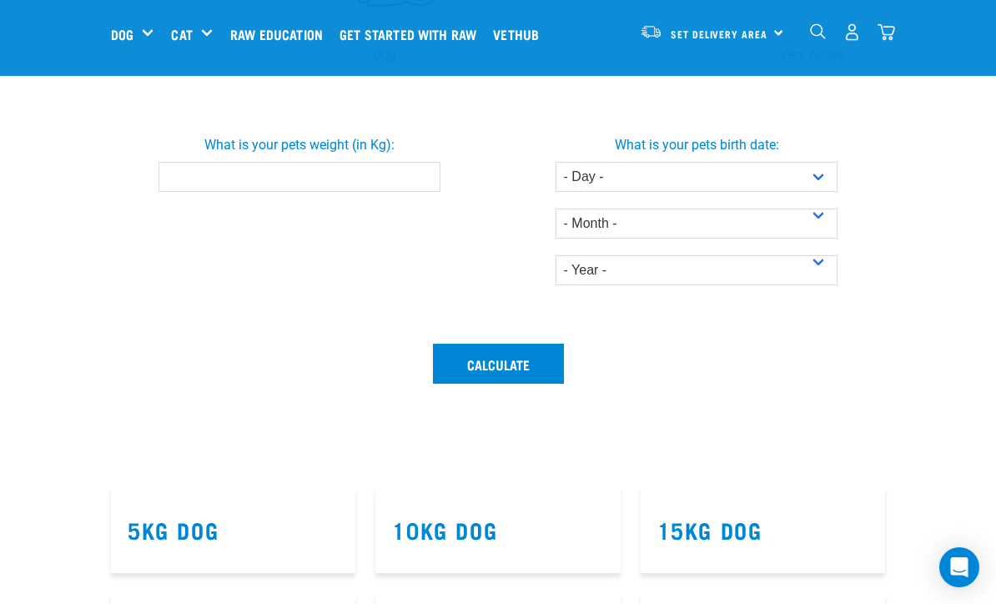
scroll to position [583, 0]
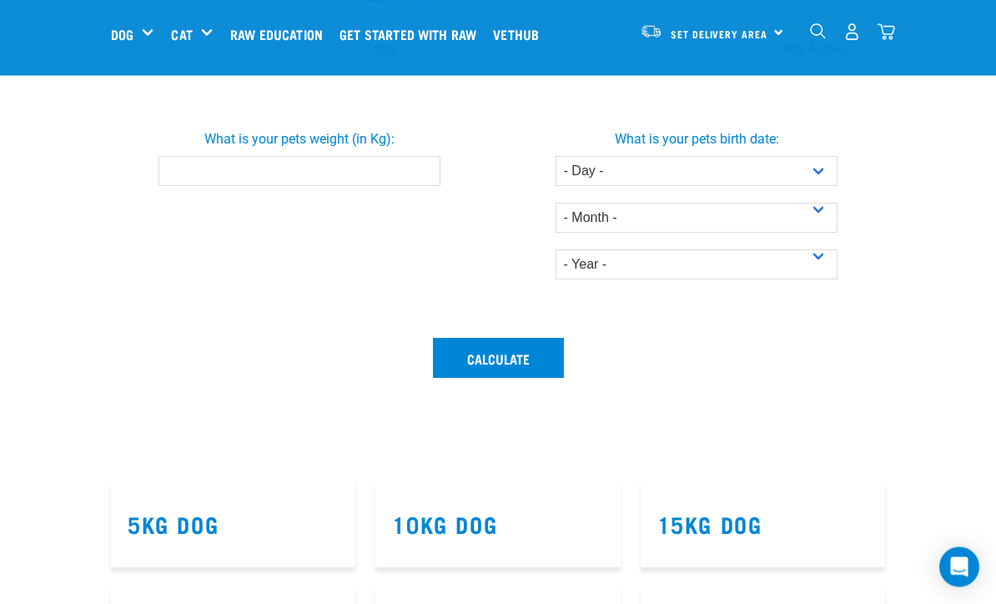
click at [384, 187] on input "What is your pets weight (in Kg):" at bounding box center [300, 172] width 283 height 30
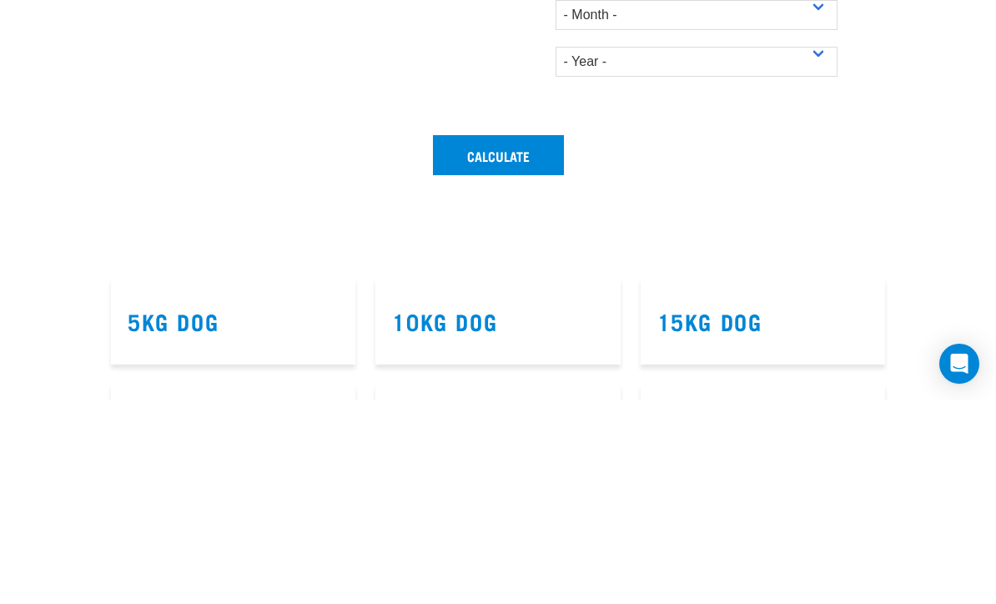
click at [794, 157] on select "- Day - 1 2 3 4 5 6 7 8 9 10 11 12 13 14 15 16 17 18 19 20 21 22 23 24 25 26 27" at bounding box center [697, 172] width 283 height 30
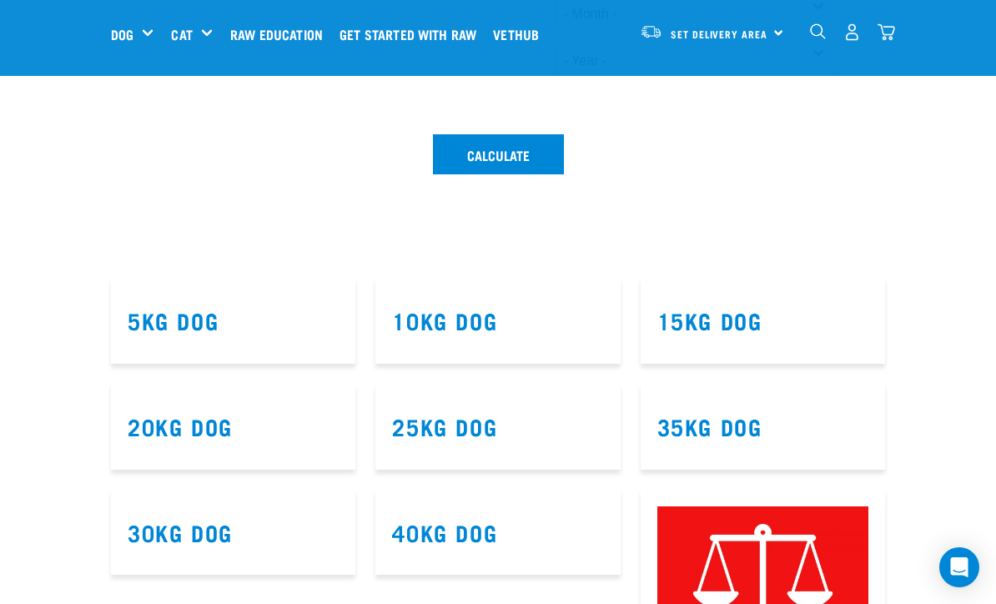
type input "2"
type input "18"
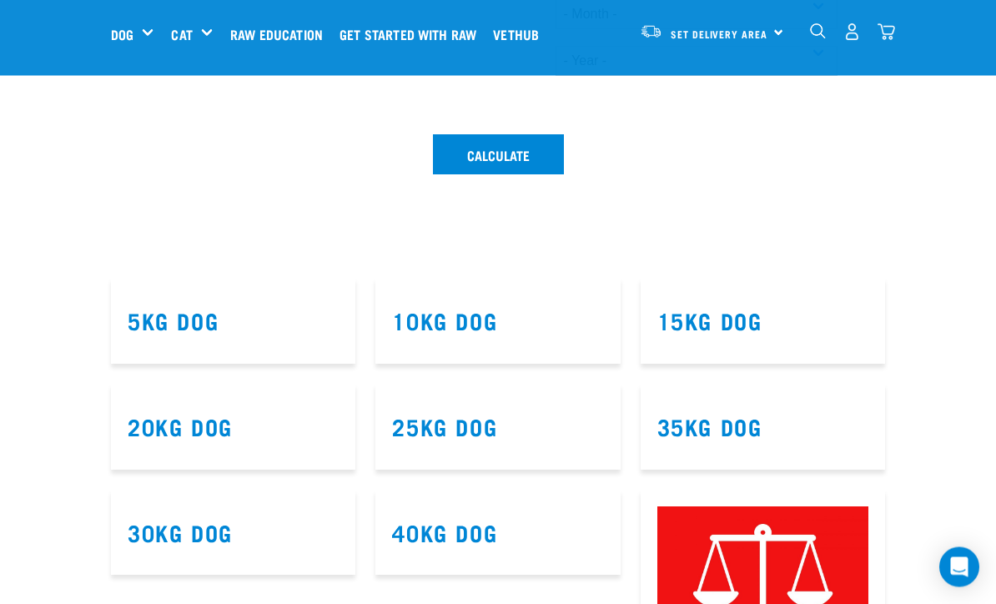
select select "17"
click at [729, 29] on select "- Month - January February March April May June July August September October N…" at bounding box center [697, 14] width 283 height 30
click at [695, 29] on select "- Month - January February March April May June July August September October N…" at bounding box center [697, 14] width 283 height 30
select select "March"
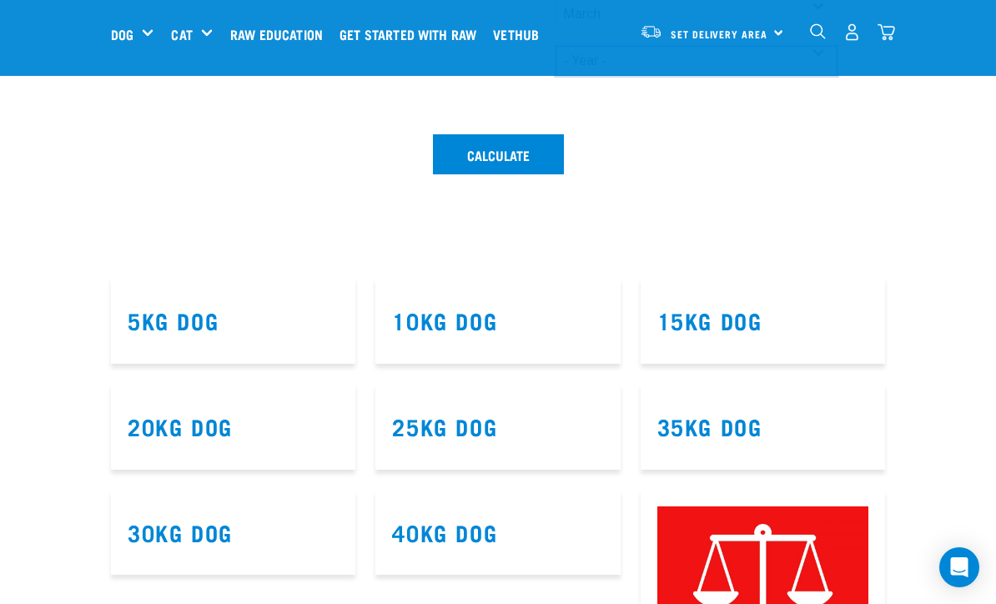
click at [697, 76] on select "- Year - 2025 2024 2023 2022 2021 2020 2019 2018 2017 2016 2015 2014" at bounding box center [697, 61] width 283 height 30
click at [713, 76] on select "- Year - 2025 2024 2023 2022 2021 2020 2019 2018 2017 2016 2015 2014" at bounding box center [697, 61] width 283 height 30
select select "2025"
click at [546, 174] on button "Calculate" at bounding box center [498, 154] width 131 height 40
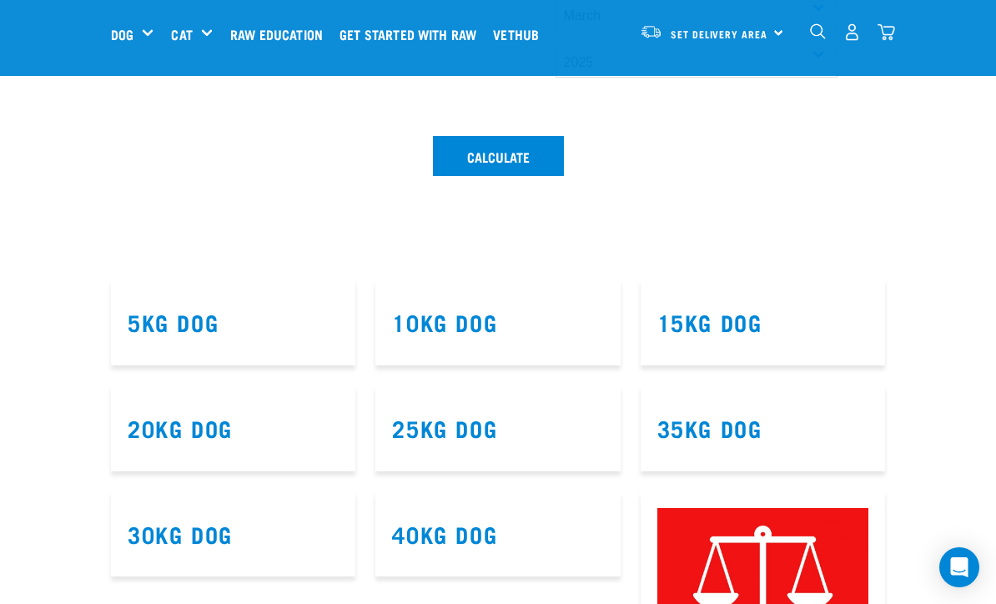
scroll to position [804, 0]
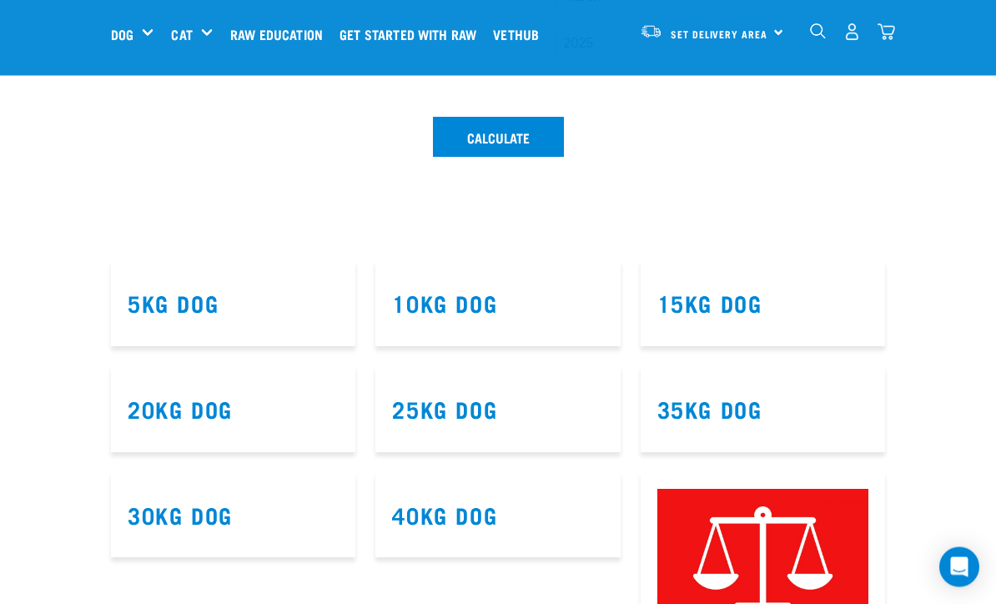
click at [502, 158] on button "Calculate" at bounding box center [498, 138] width 131 height 40
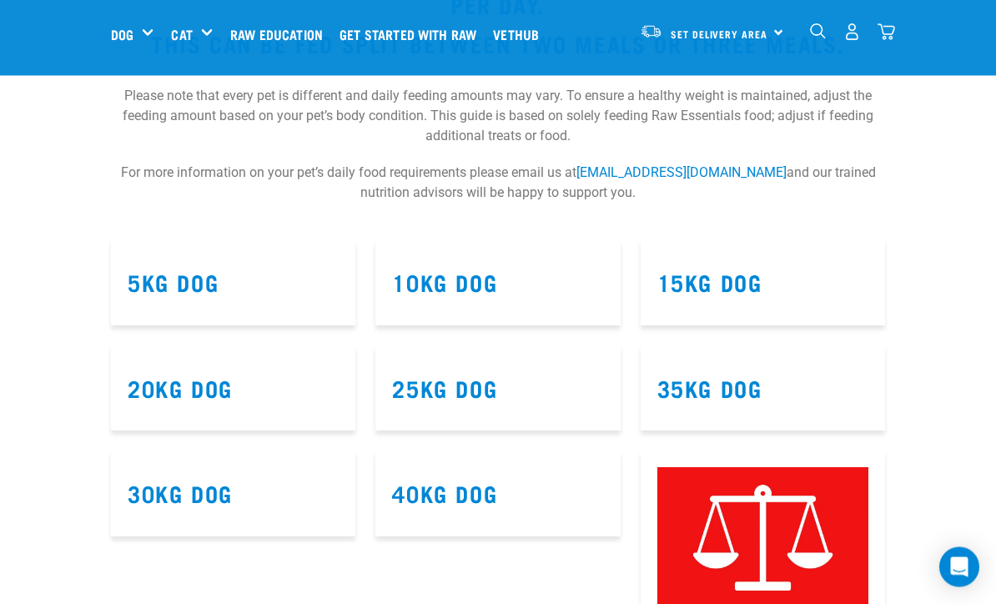
scroll to position [1032, 0]
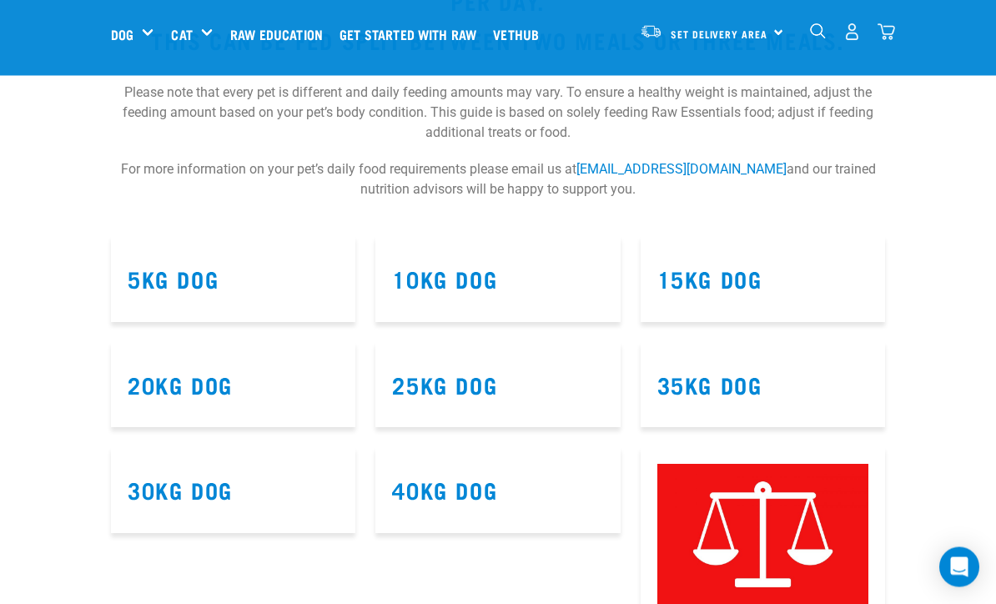
click at [229, 391] on link "20kg Dog" at bounding box center [180, 385] width 105 height 13
